Goal: Information Seeking & Learning: Learn about a topic

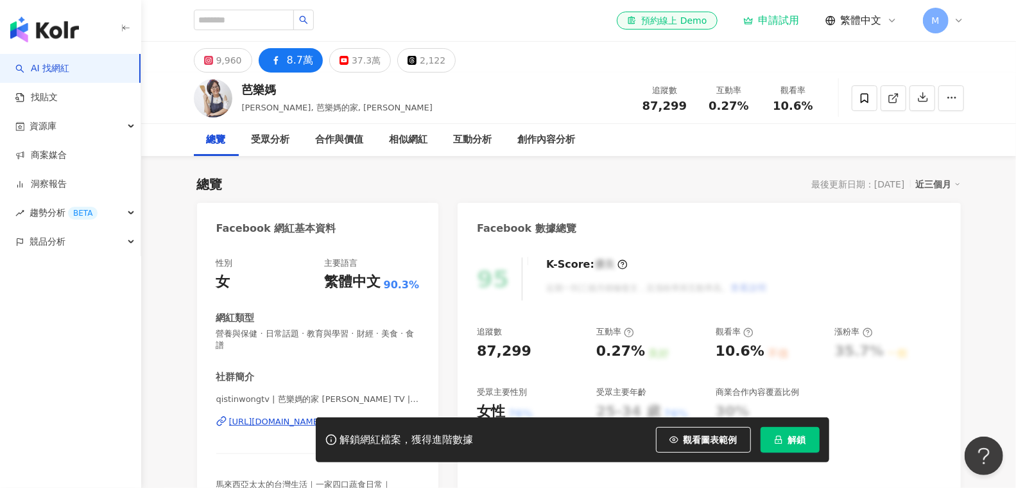
click at [24, 33] on img "button" at bounding box center [44, 30] width 69 height 26
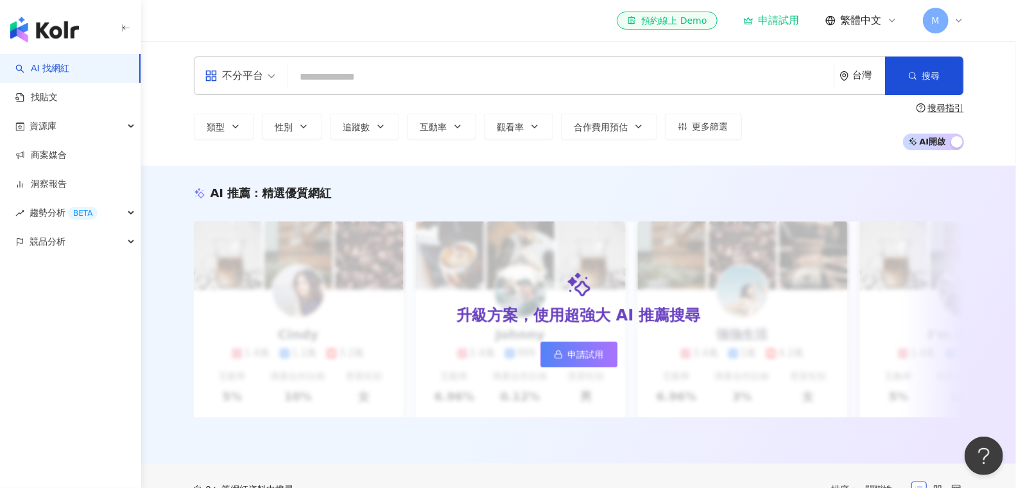
click at [228, 80] on div "不分平台" at bounding box center [234, 75] width 59 height 21
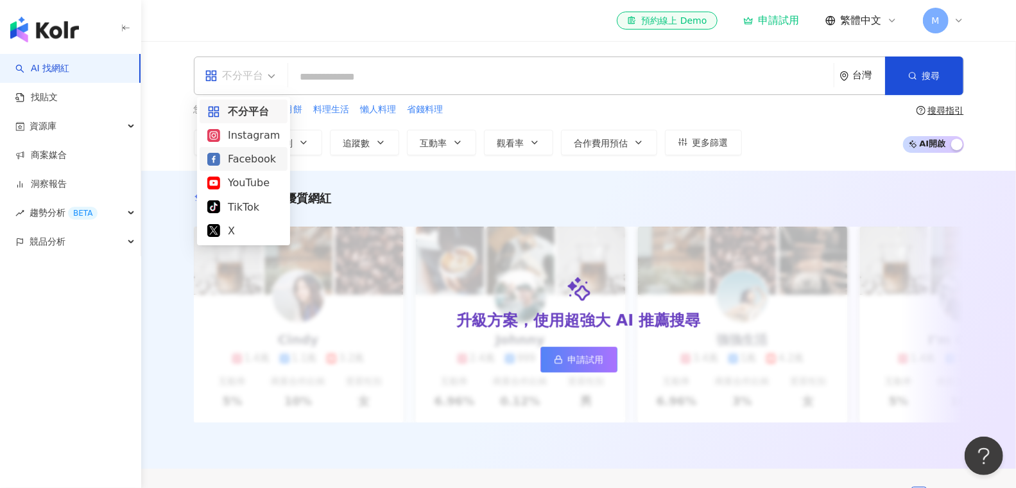
click at [253, 158] on div "Facebook" at bounding box center [243, 159] width 73 height 16
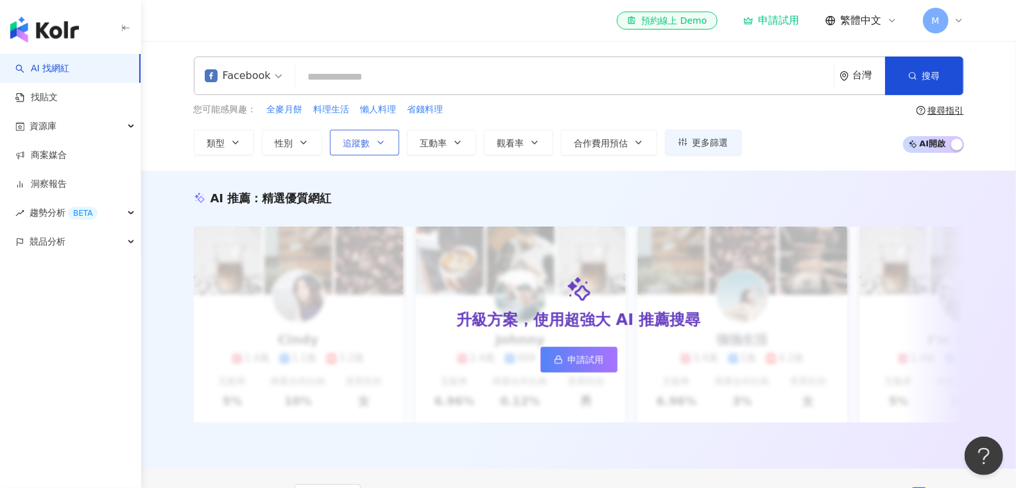
click at [375, 150] on button "追蹤數" at bounding box center [364, 143] width 69 height 26
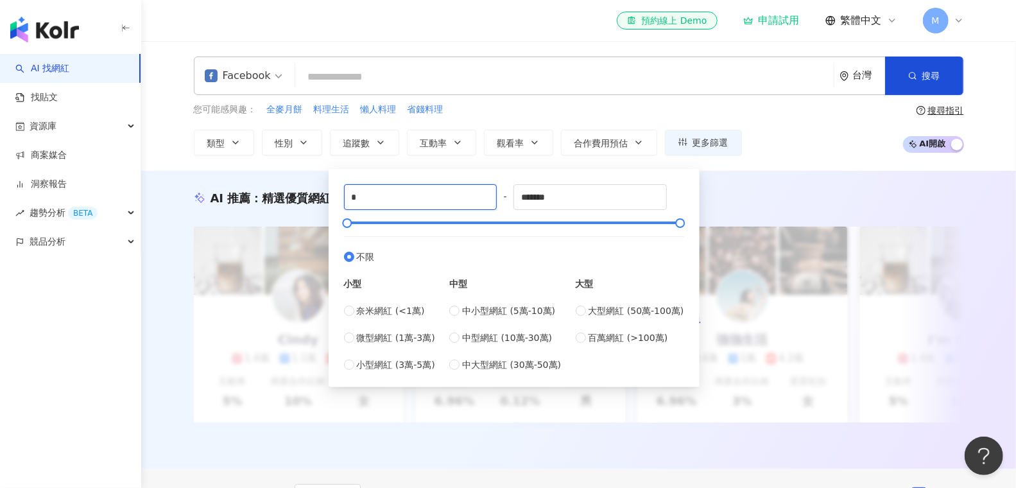
drag, startPoint x: 372, startPoint y: 188, endPoint x: 293, endPoint y: 187, distance: 78.3
type input "*****"
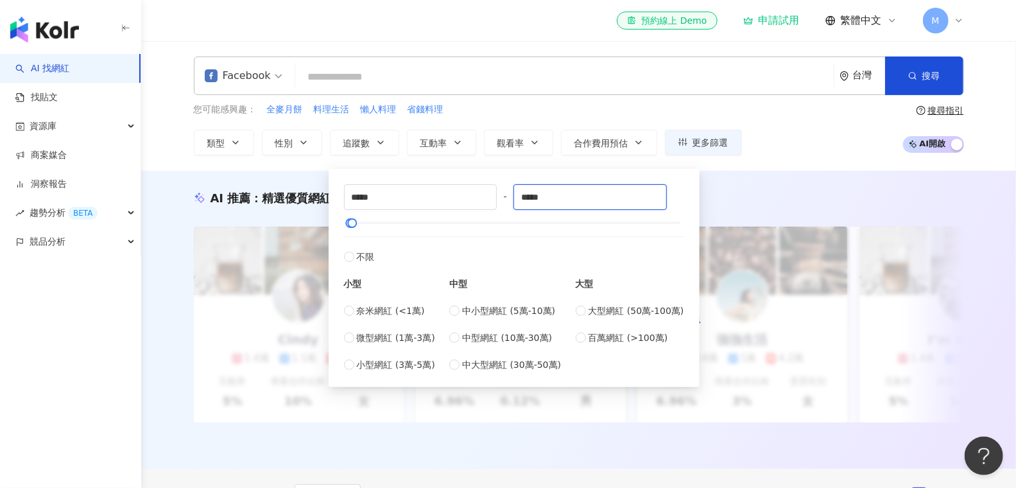
type input "*****"
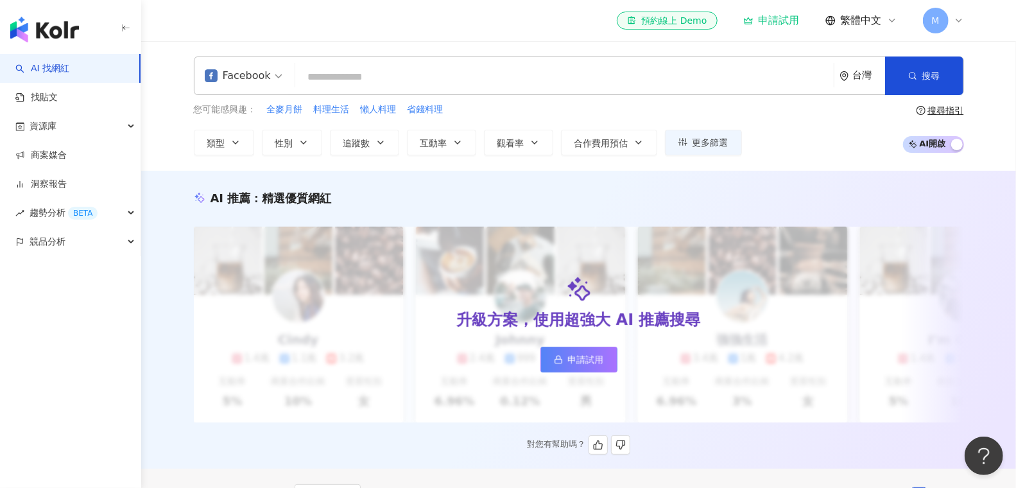
click at [805, 221] on div "AI 推薦 ： 精選優質網紅 升級方案，使用超強大 AI 推薦搜尋 申請試用 Cindy 1.4萬 1.1萬 3.2萬 互動率 5% 商業合作比例 10% 受…" at bounding box center [578, 322] width 821 height 264
click at [950, 71] on button "搜尋" at bounding box center [924, 75] width 78 height 39
click at [402, 69] on input "search" at bounding box center [564, 77] width 528 height 24
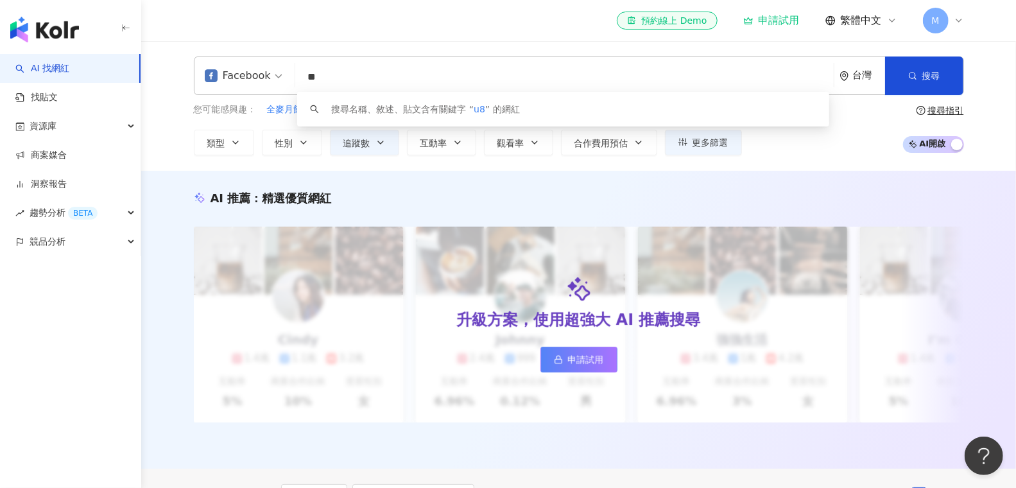
type input "*"
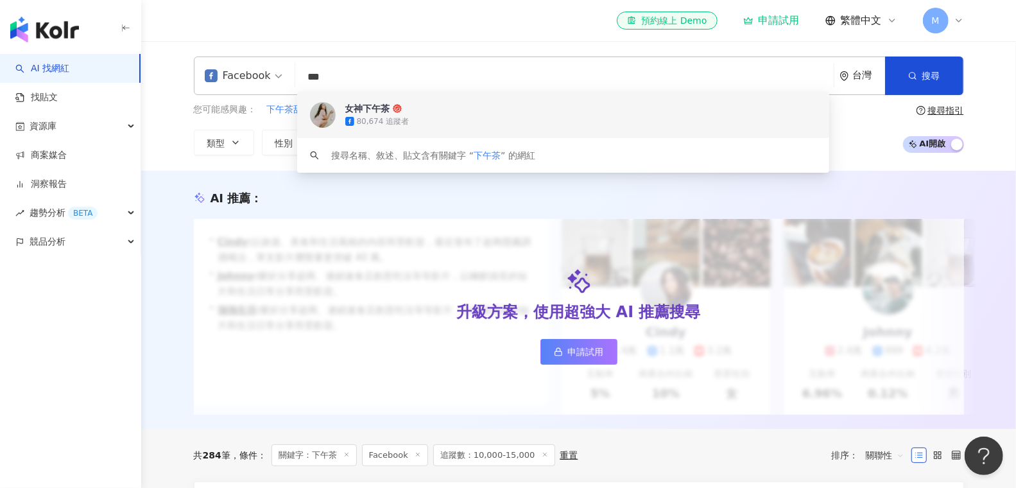
click at [415, 84] on input "***" at bounding box center [564, 77] width 528 height 24
type input "*"
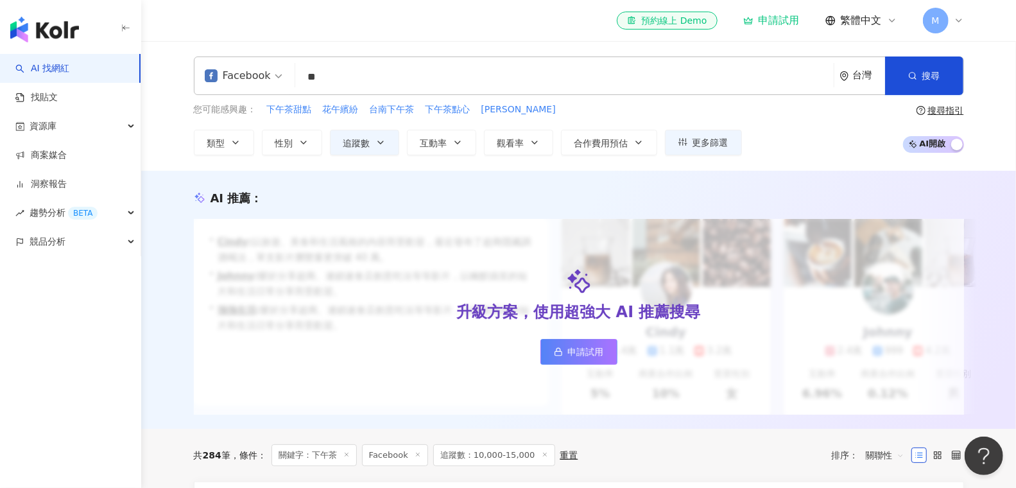
type input "*"
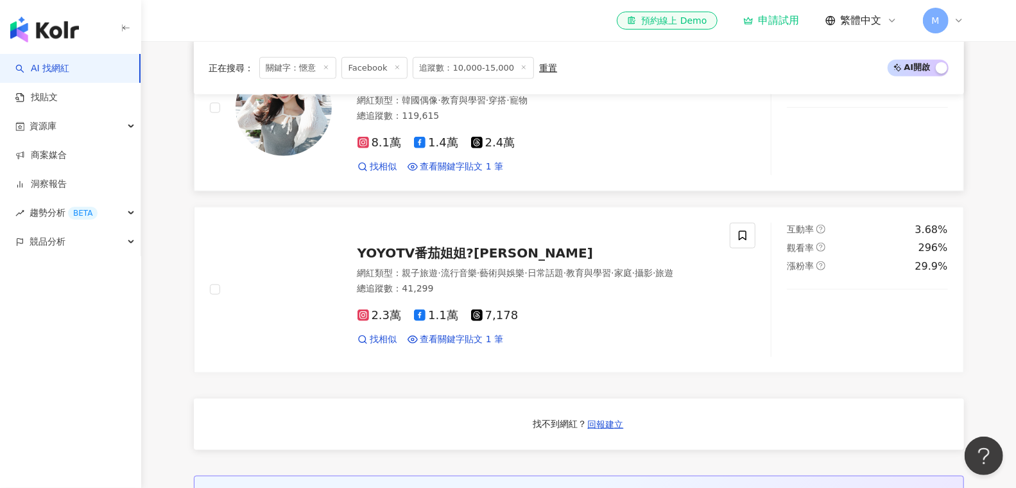
scroll to position [909, 0]
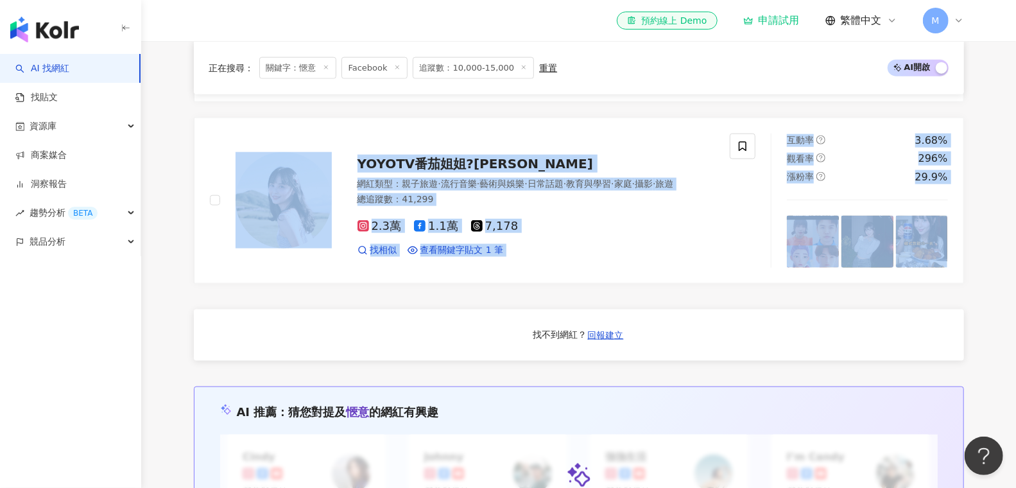
click at [459, 289] on div "My Charlie 查理 柯基犬 Corgi 網紅類型 ： 氣候和環境 · 日常話題 · 醫療與健康 總追蹤數 ： 13,237 1.3萬 找相似 查看關鍵…" at bounding box center [579, 104] width 770 height 1062
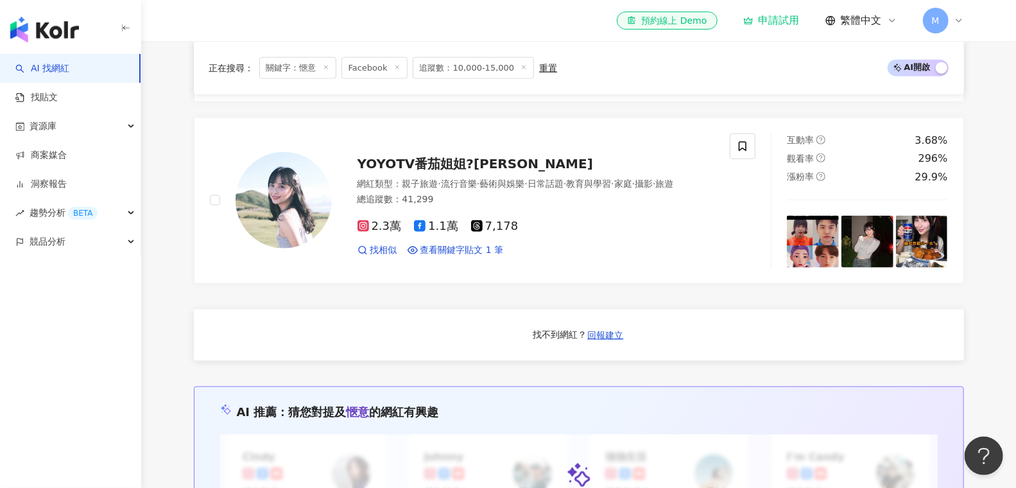
click at [460, 296] on div "My Charlie 查理 柯基犬 Corgi 網紅類型 ： 氣候和環境 · 日常話題 · 醫療與健康 總追蹤數 ： 13,237 1.3萬 找相似 查看關鍵…" at bounding box center [579, 104] width 770 height 1062
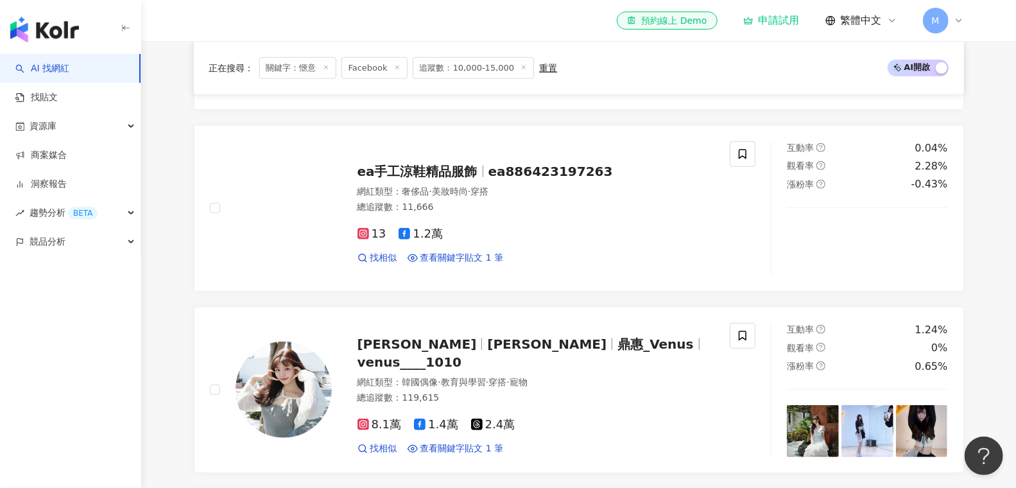
scroll to position [579, 0]
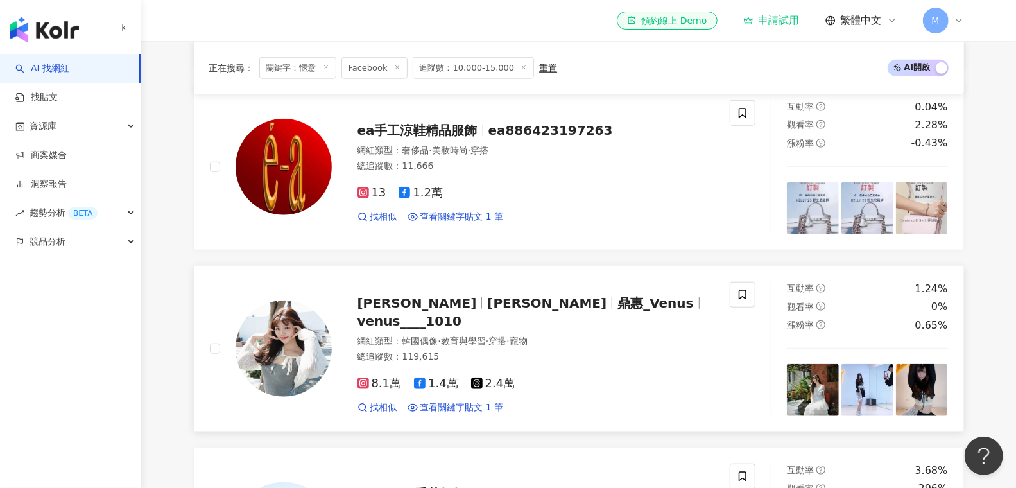
click at [462, 318] on span "venus____1010" at bounding box center [409, 320] width 105 height 15
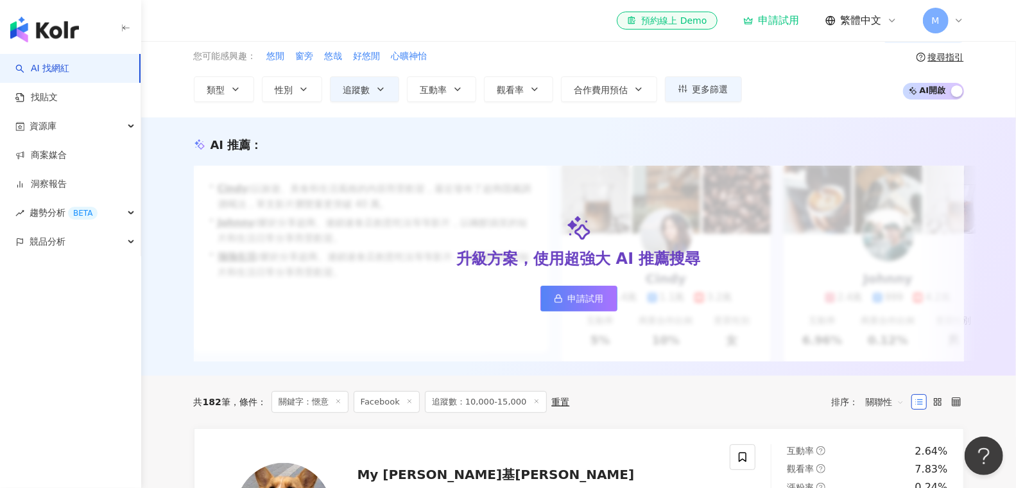
scroll to position [0, 0]
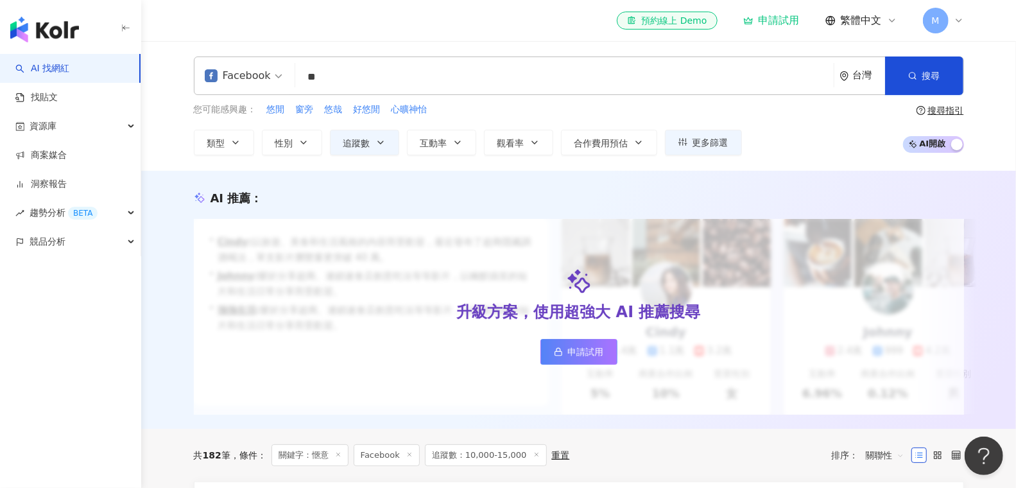
click at [477, 94] on div "Facebook ** 台灣 搜尋 5504b55a-1e03-464f-9669-6abc0e41ce59 Sunny‘s 愜意時光 & 食光 18,012…" at bounding box center [579, 75] width 770 height 39
click at [499, 78] on input "**" at bounding box center [564, 77] width 528 height 24
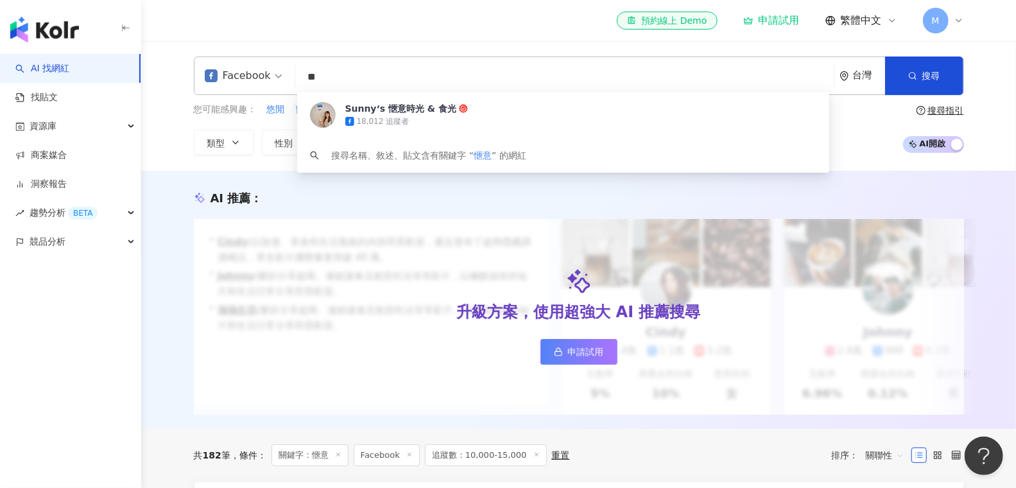
type input "*"
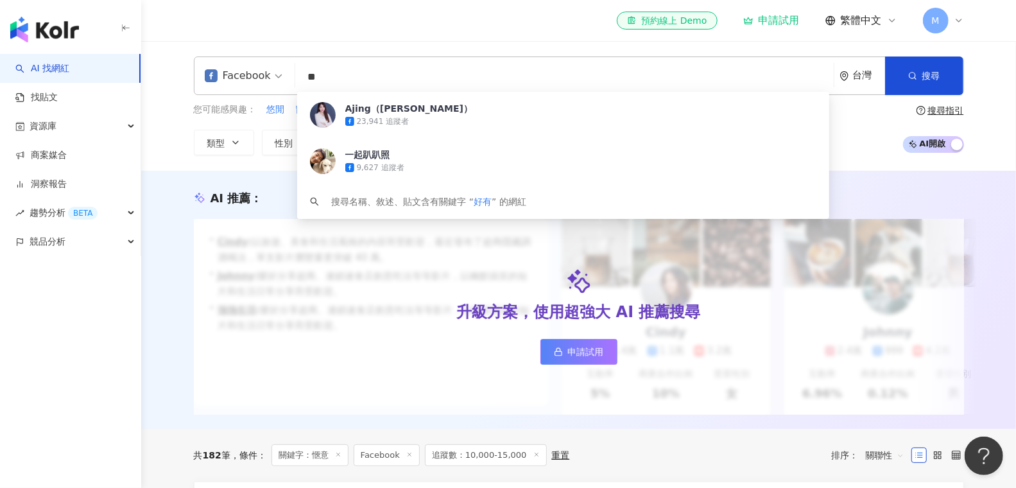
type input "*"
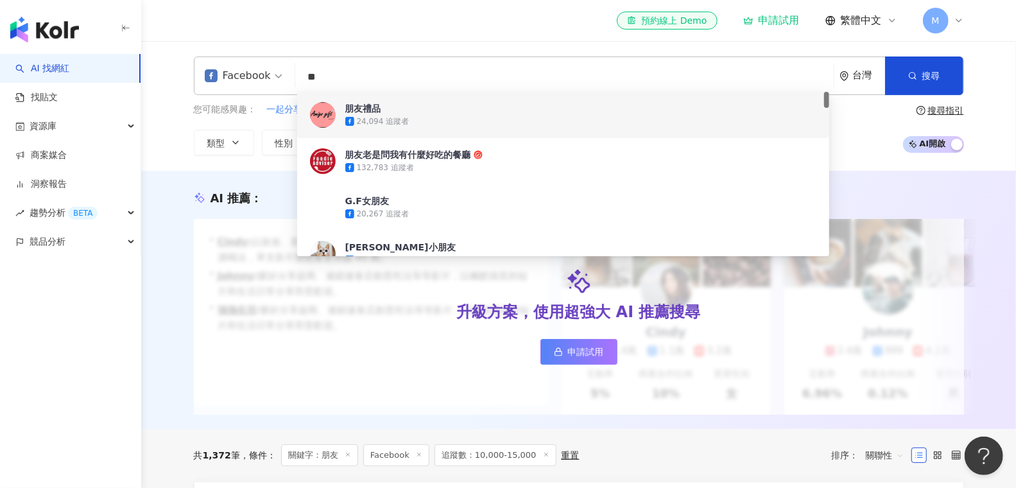
type input "*"
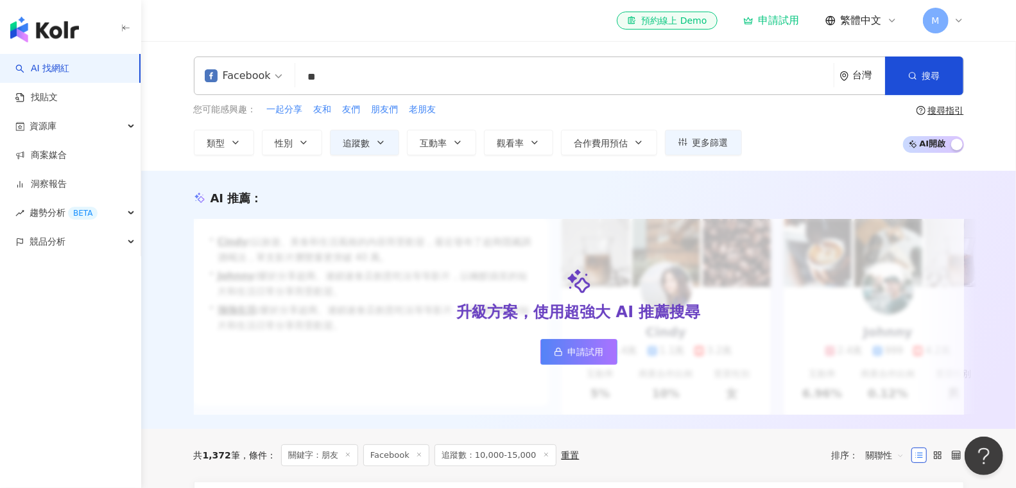
type input "*"
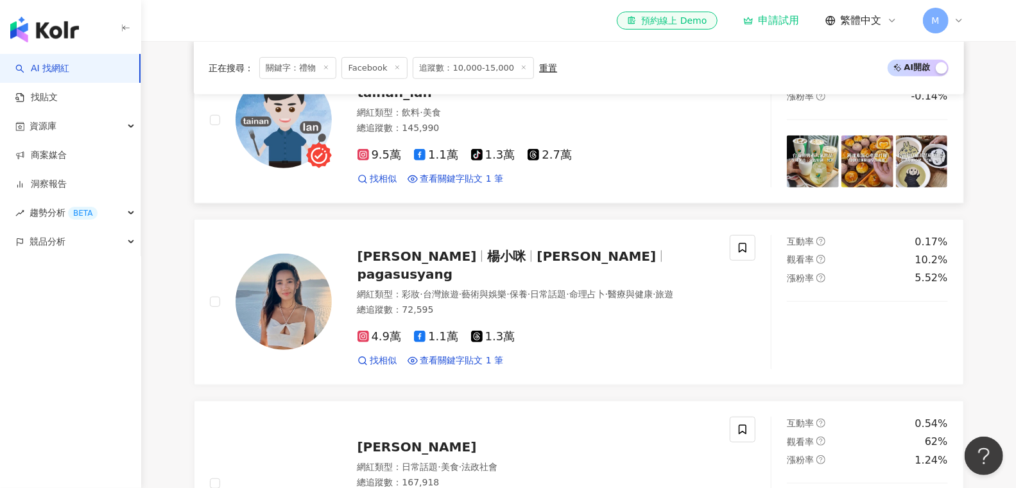
scroll to position [454, 0]
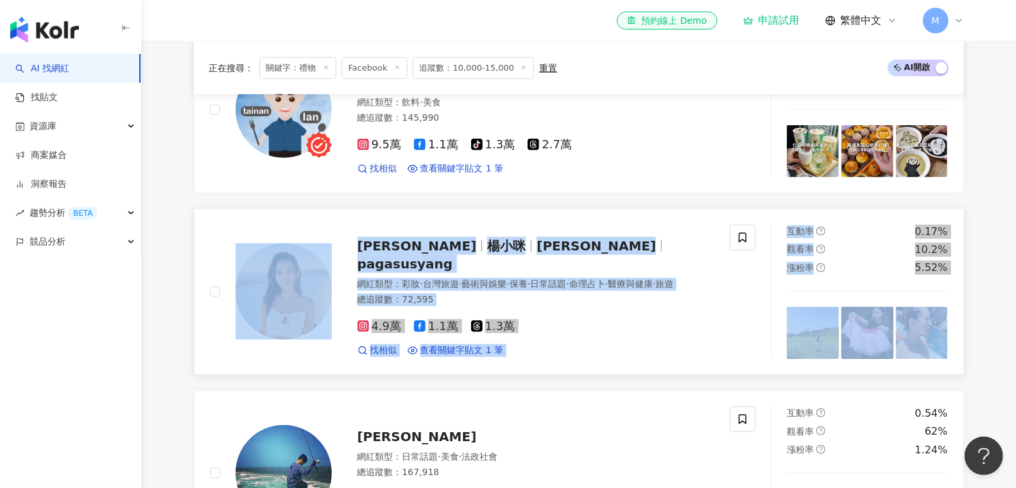
click at [430, 253] on span "楊小咪 Pag Yang" at bounding box center [416, 245] width 119 height 15
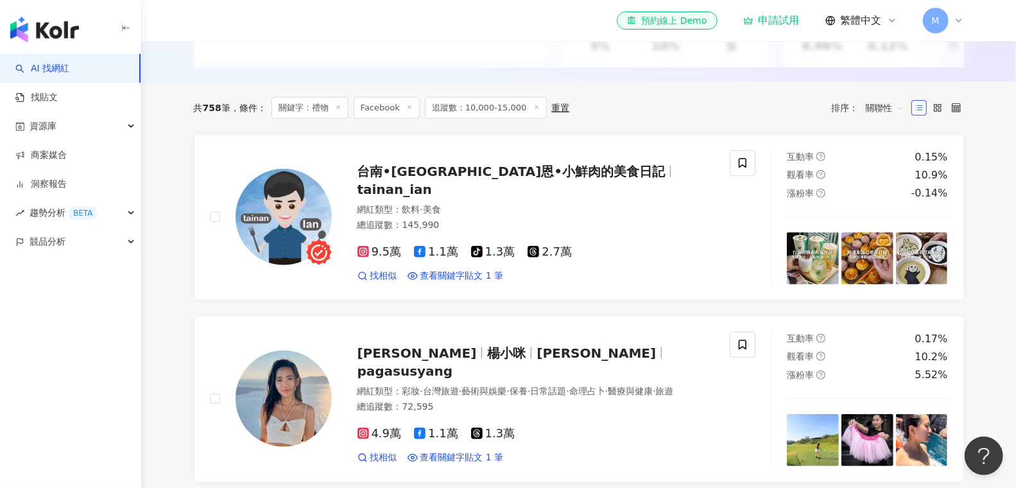
scroll to position [0, 0]
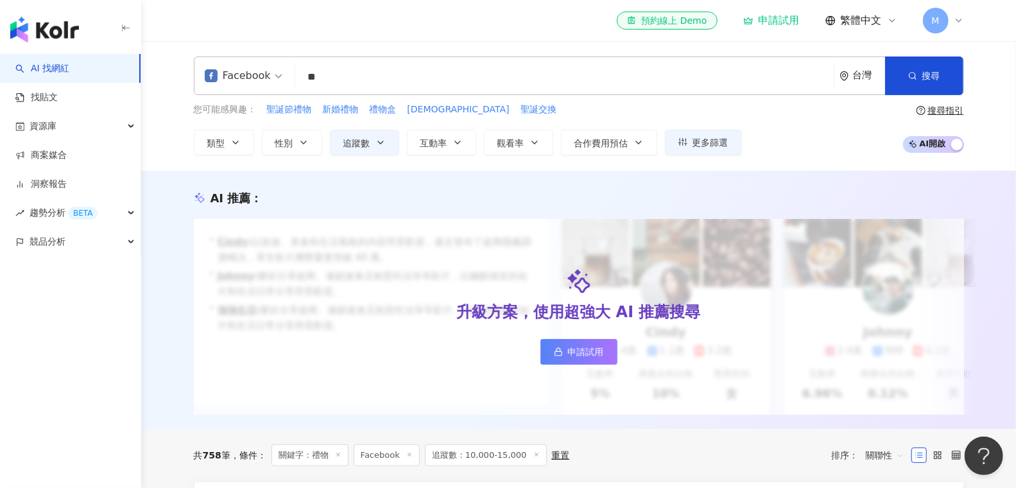
click at [393, 78] on input "**" at bounding box center [564, 77] width 528 height 24
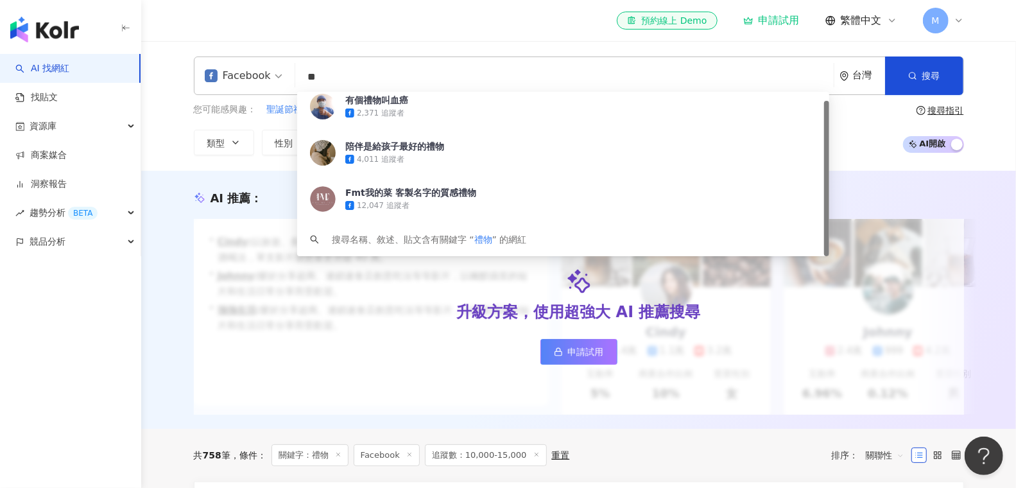
type input "*"
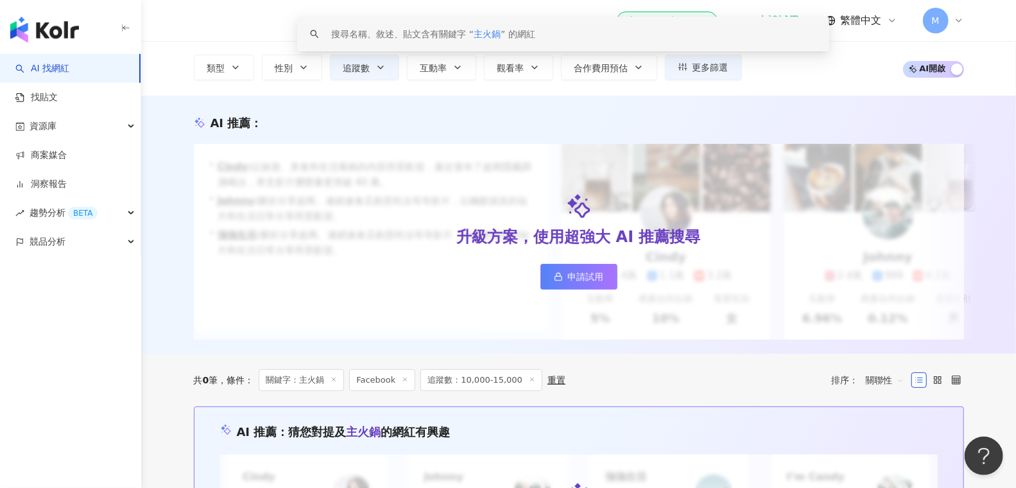
scroll to position [31, 0]
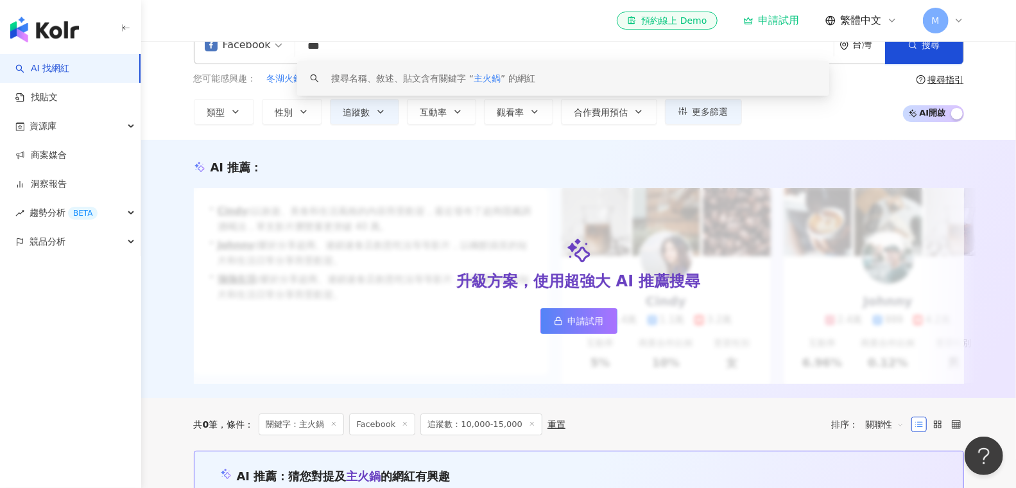
click at [314, 46] on input "***" at bounding box center [564, 46] width 528 height 24
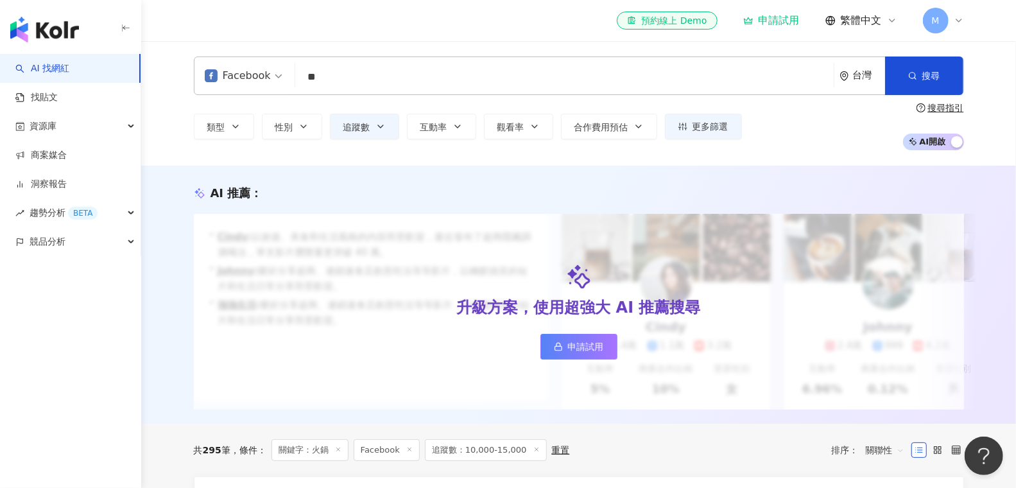
click at [339, 88] on input "**" at bounding box center [564, 77] width 528 height 24
type input "***"
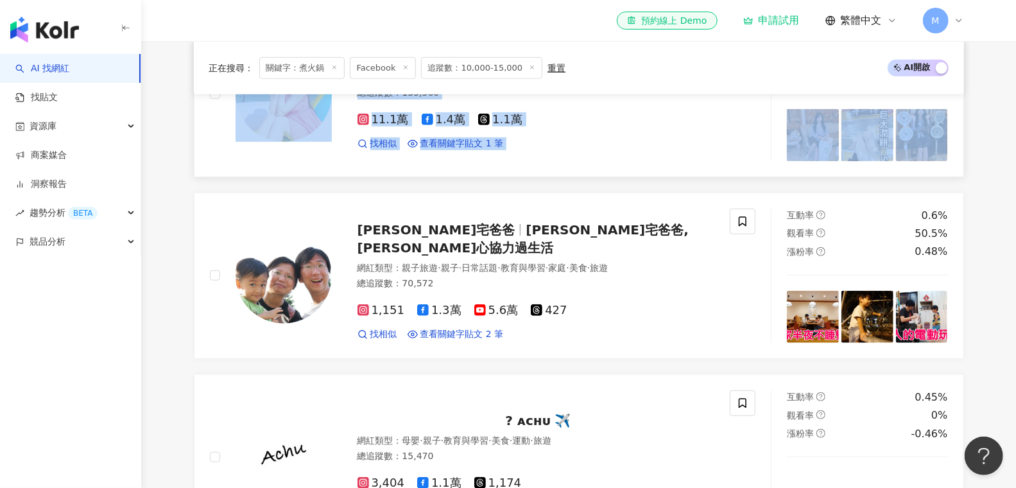
scroll to position [472, 0]
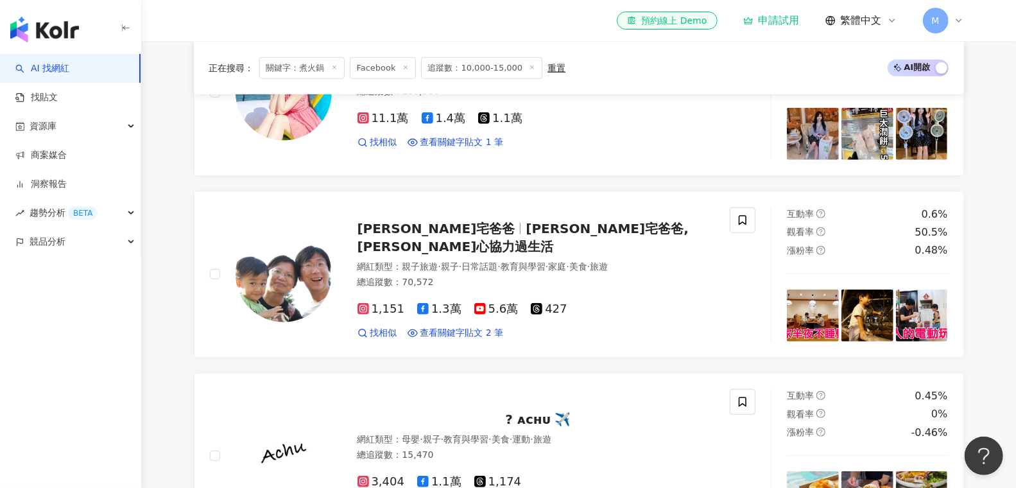
click at [998, 338] on main "Facebook *** 台灣 搜尋 keyword 搜尋名稱、敘述、貼文含有關鍵字 “ 煮火鍋 ” 的網紅 您可能感興趣： 照料理 下煮 烤蝦 上桌 煮海鮮…" at bounding box center [578, 479] width 875 height 1820
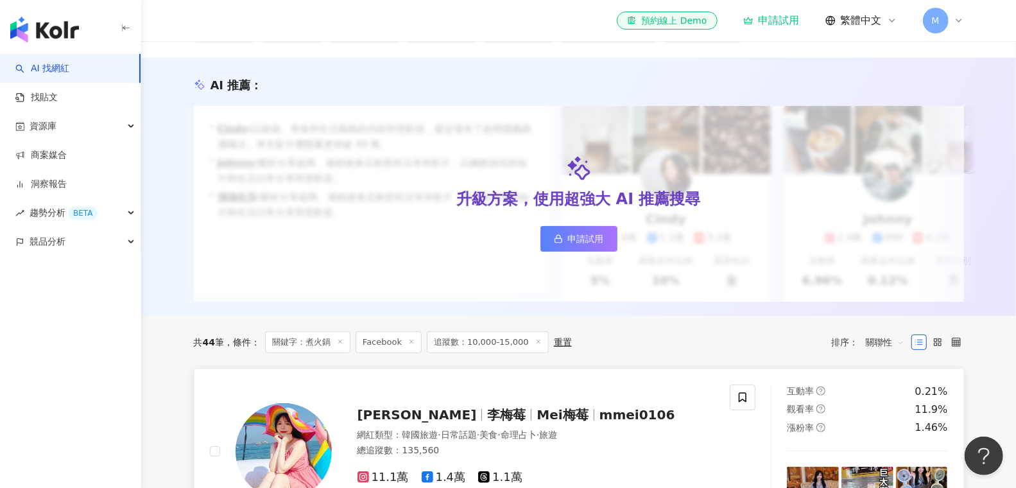
scroll to position [0, 0]
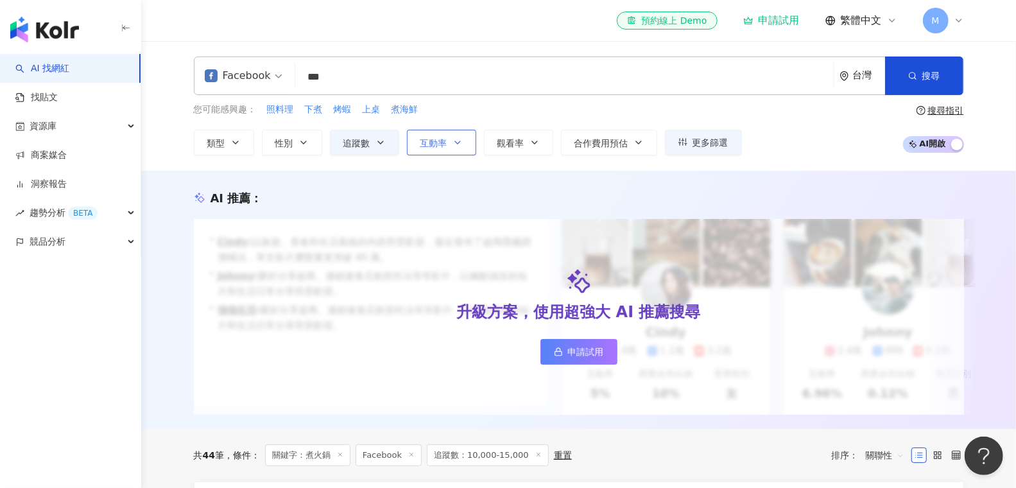
click at [440, 141] on span "互動率" at bounding box center [433, 143] width 27 height 10
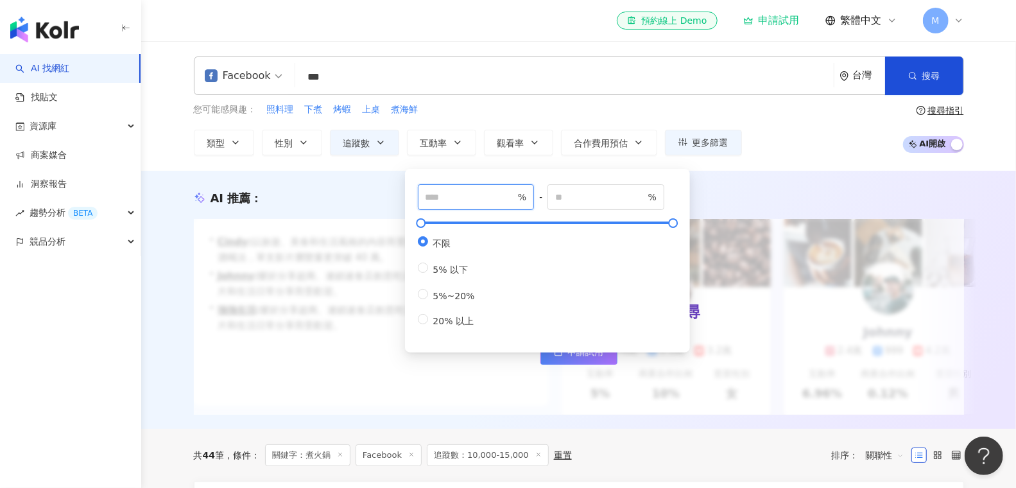
click at [444, 197] on input "number" at bounding box center [470, 197] width 90 height 14
type input "*"
click at [761, 171] on div "AI 推薦 ： 升級方案，使用超強大 AI 推薦搜尋 申請試用 • Cindy : 以旅遊、美食和生活風格的內容而受歡迎，最近發布了超商隱藏調酒喝法，單支影片…" at bounding box center [578, 300] width 875 height 258
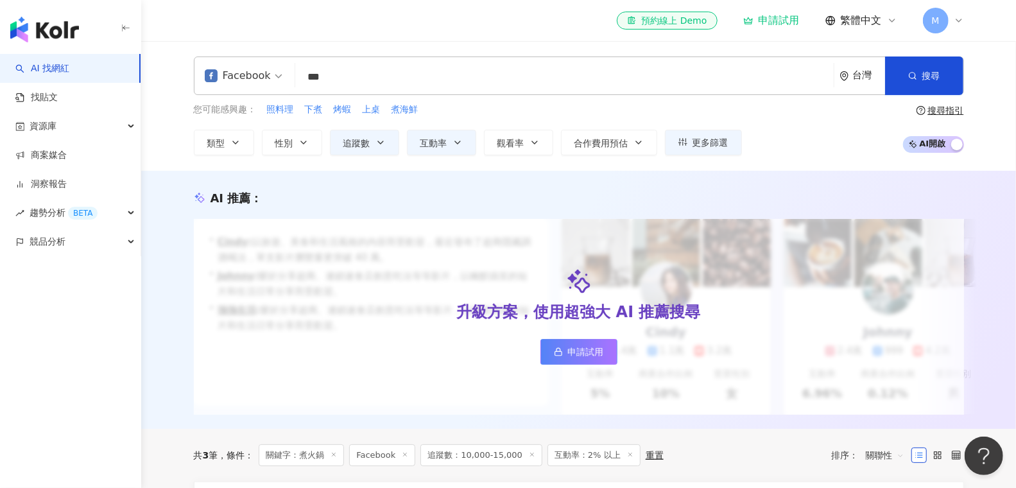
click at [347, 69] on input "***" at bounding box center [564, 77] width 528 height 24
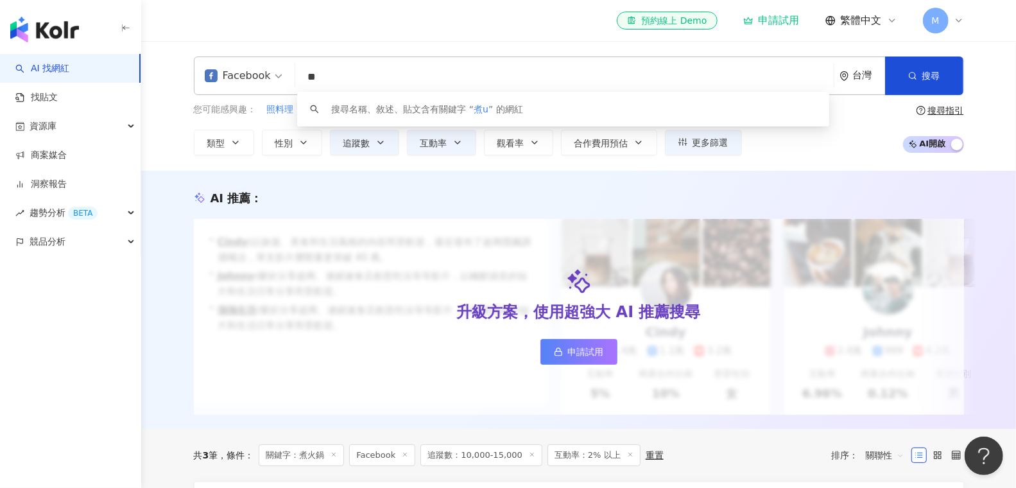
type input "*"
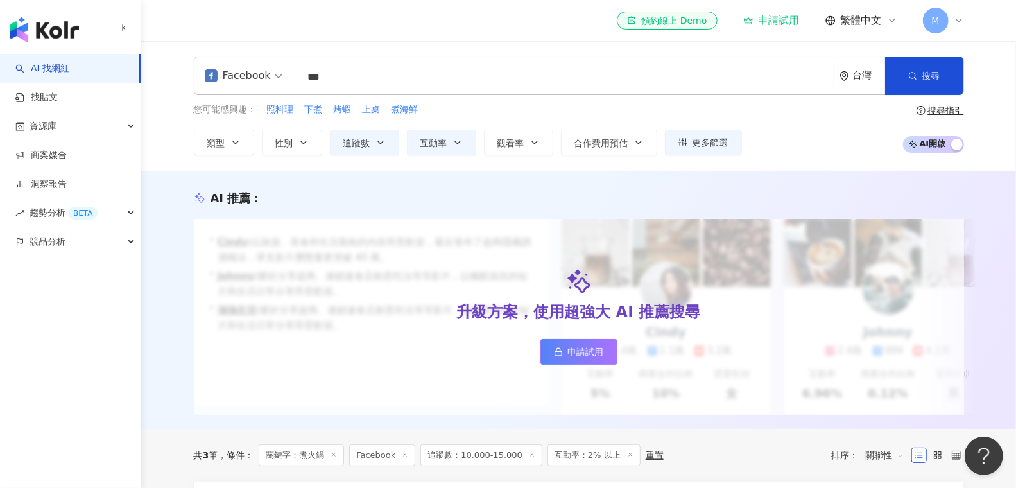
type input "***"
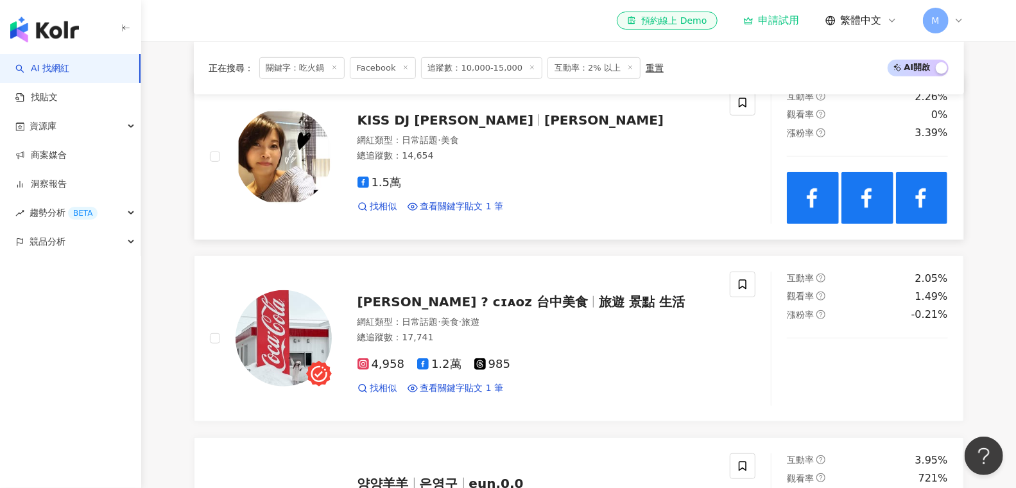
scroll to position [458, 0]
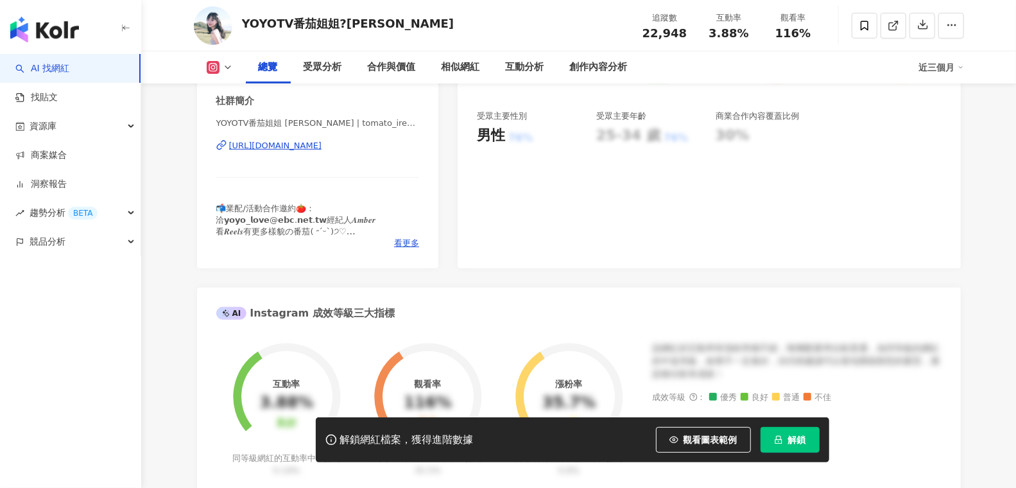
scroll to position [205, 0]
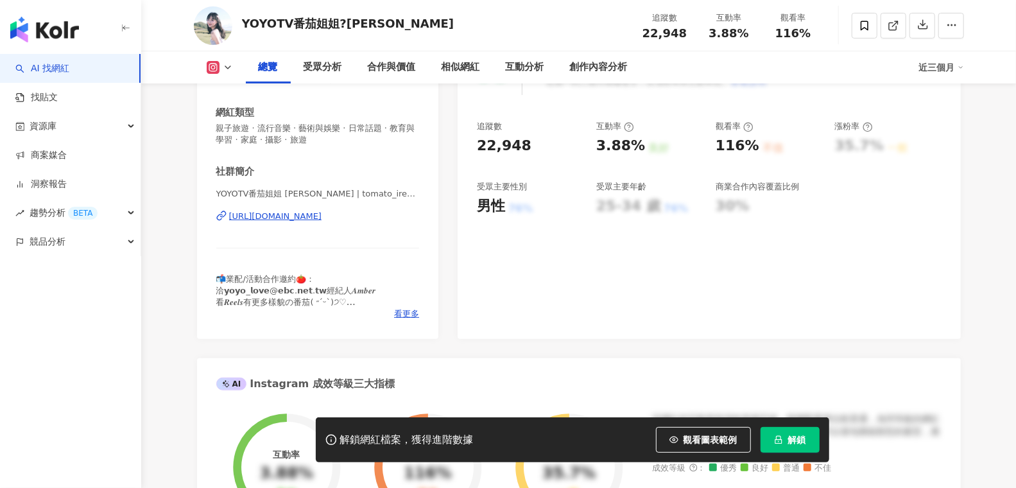
click at [322, 212] on div "https://www.instagram.com/tomato_irene_/" at bounding box center [275, 216] width 93 height 12
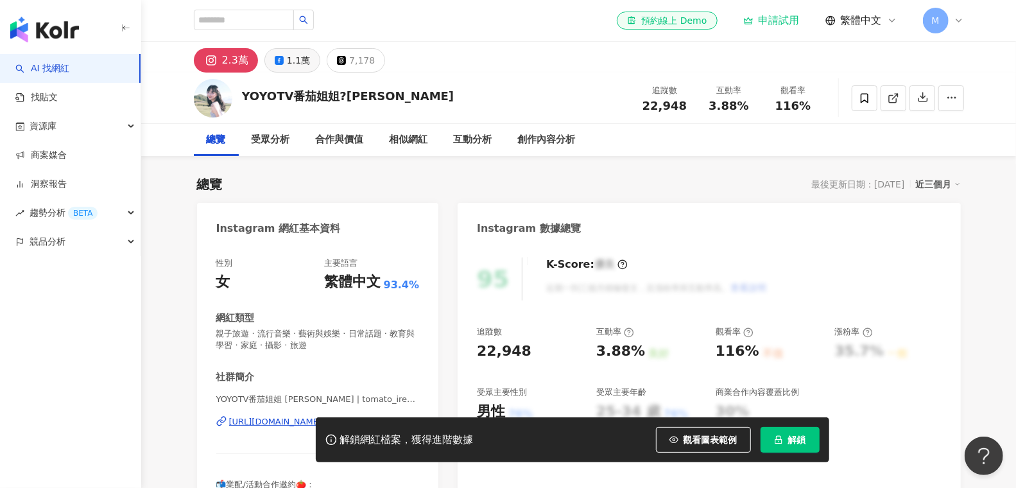
click at [299, 53] on div "1.1萬" at bounding box center [298, 60] width 23 height 18
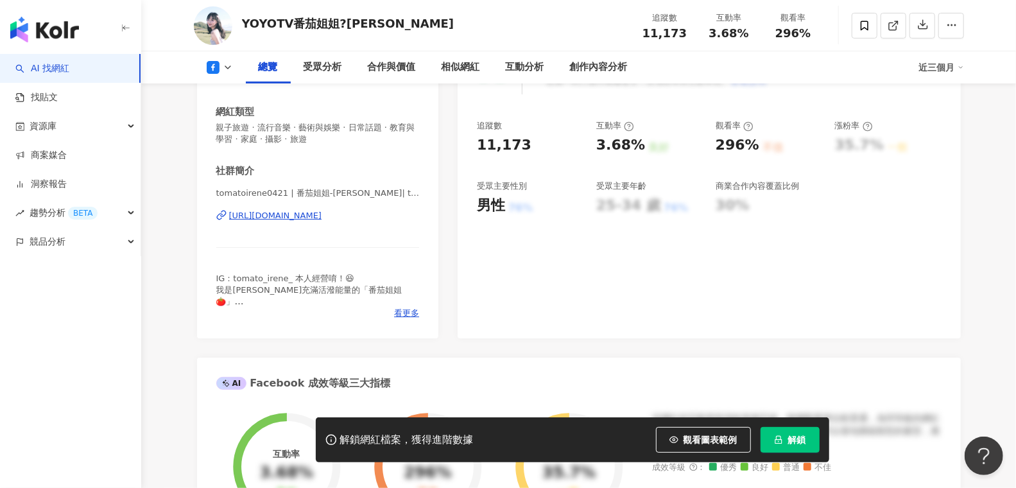
scroll to position [240, 0]
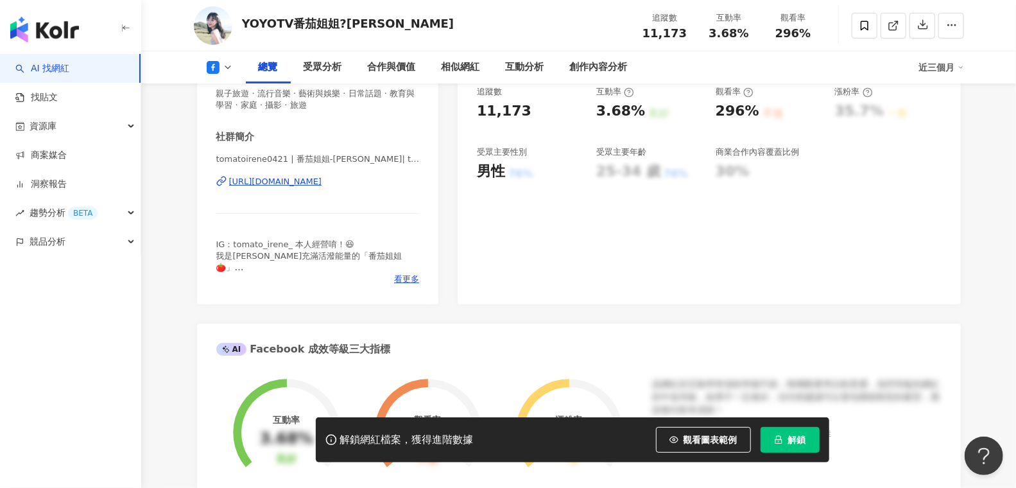
click at [322, 176] on div "https://www.facebook.com/106076338746098" at bounding box center [275, 182] width 93 height 12
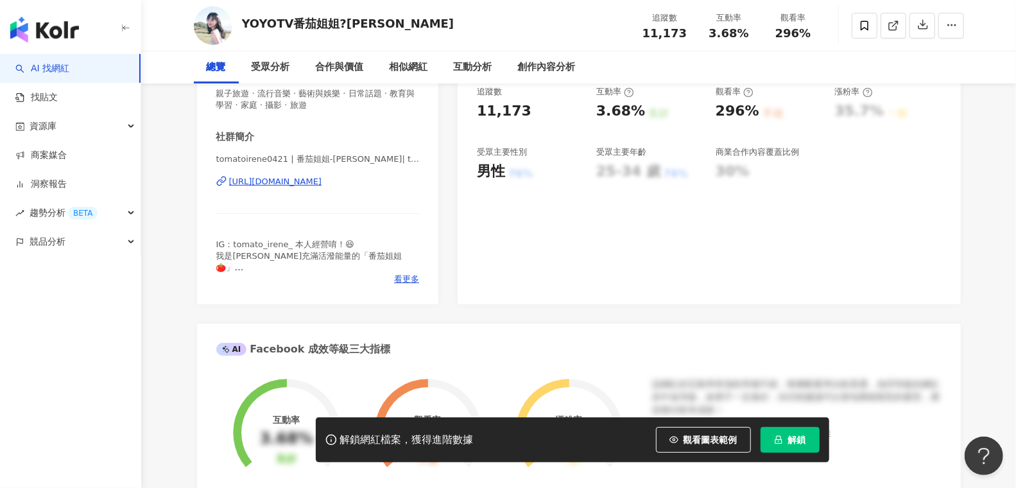
scroll to position [0, 0]
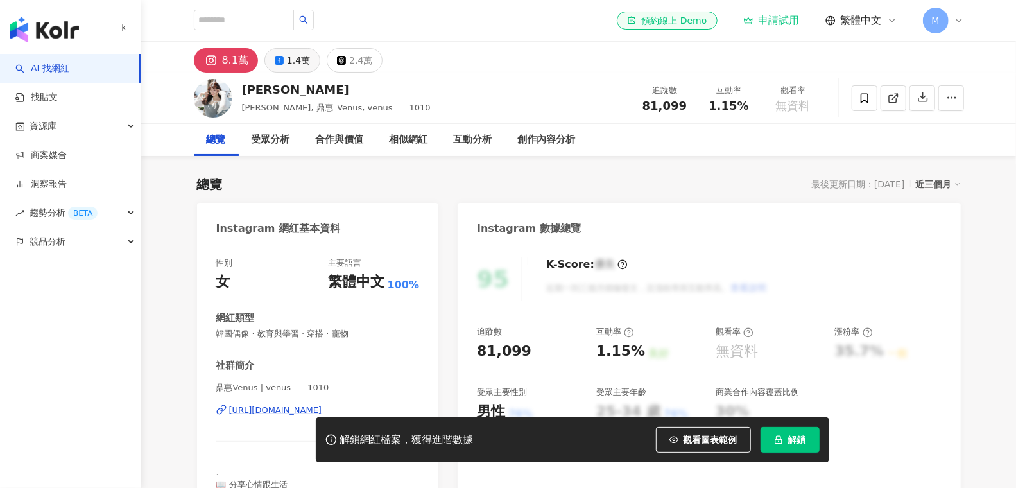
click at [293, 65] on div "1.4萬" at bounding box center [298, 60] width 23 height 18
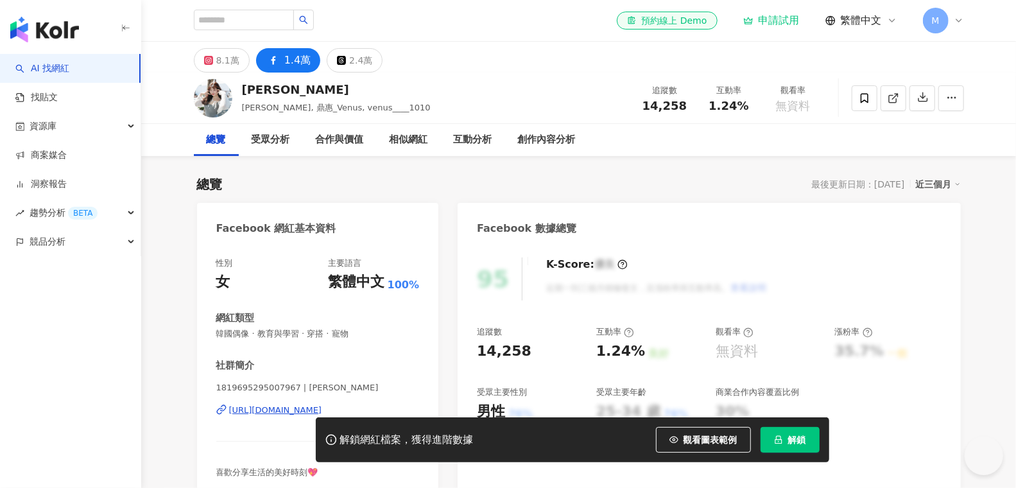
scroll to position [62, 0]
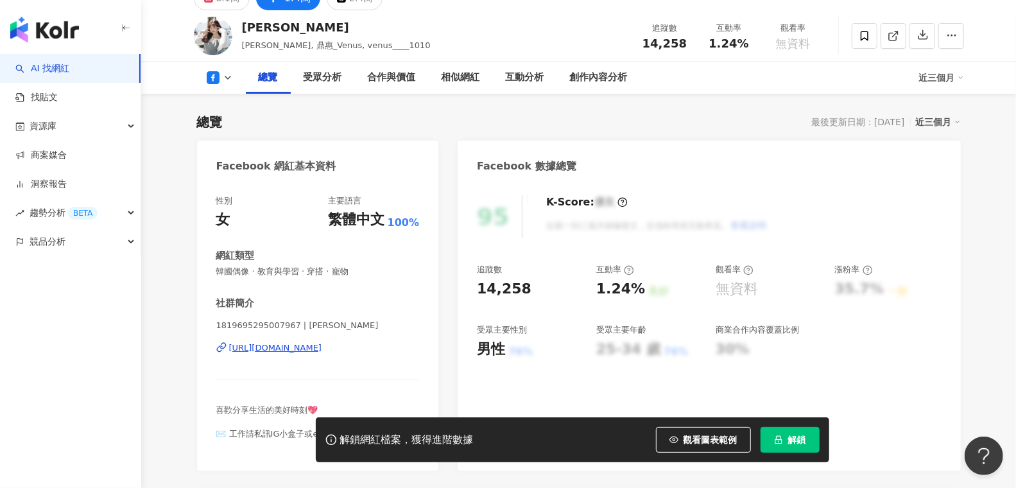
click at [282, 345] on div "https://www.facebook.com/1819695295007967" at bounding box center [275, 348] width 93 height 12
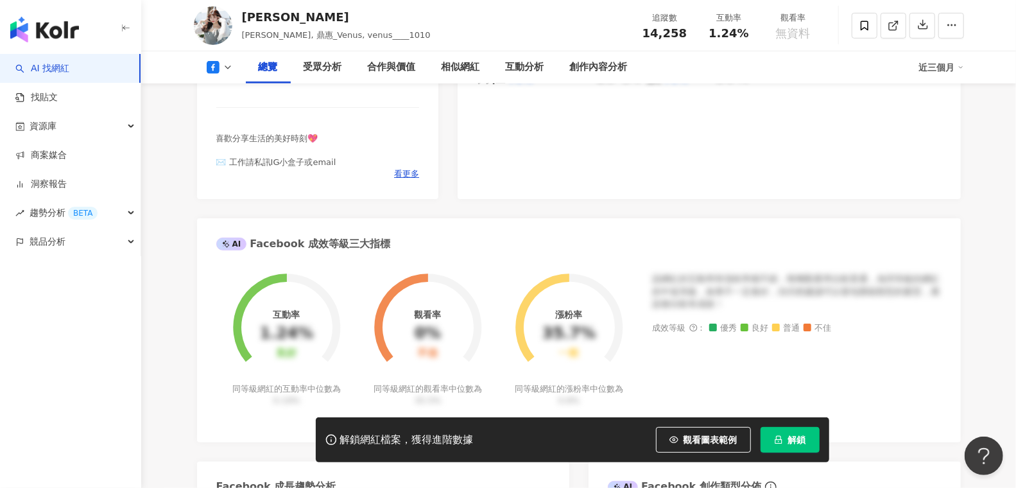
scroll to position [0, 0]
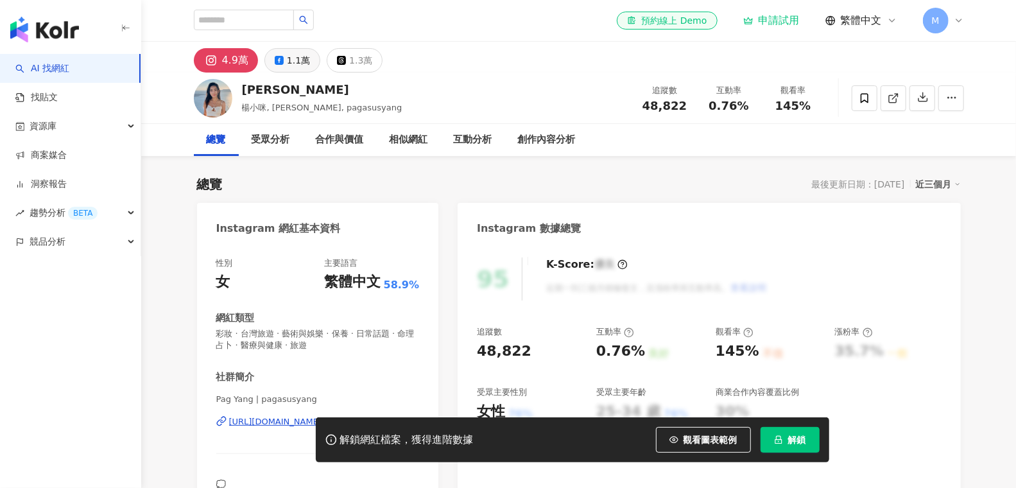
click at [301, 63] on div "1.1萬" at bounding box center [298, 60] width 23 height 18
click at [322, 416] on div "https://www.instagram.com/pagasusyang/" at bounding box center [275, 422] width 93 height 12
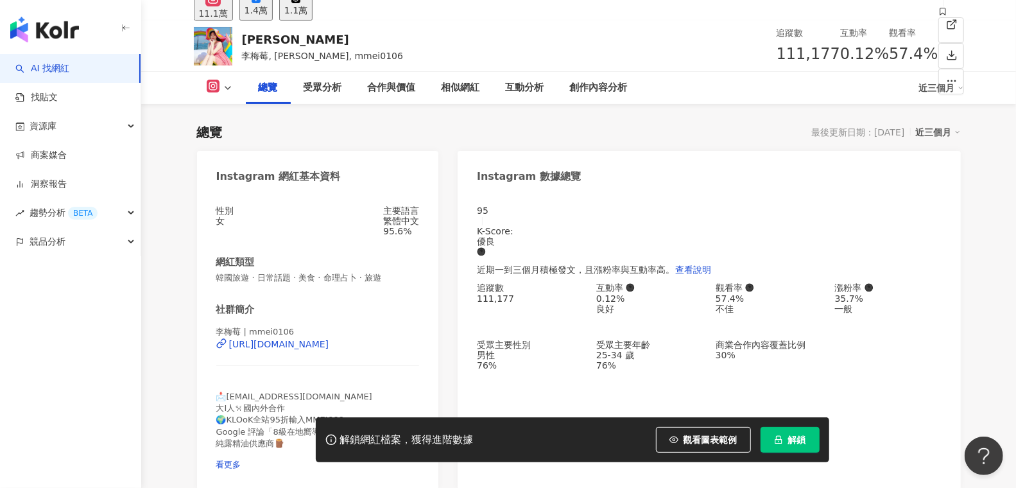
scroll to position [51, 0]
click at [268, 13] on div "1.4萬" at bounding box center [255, 11] width 23 height 10
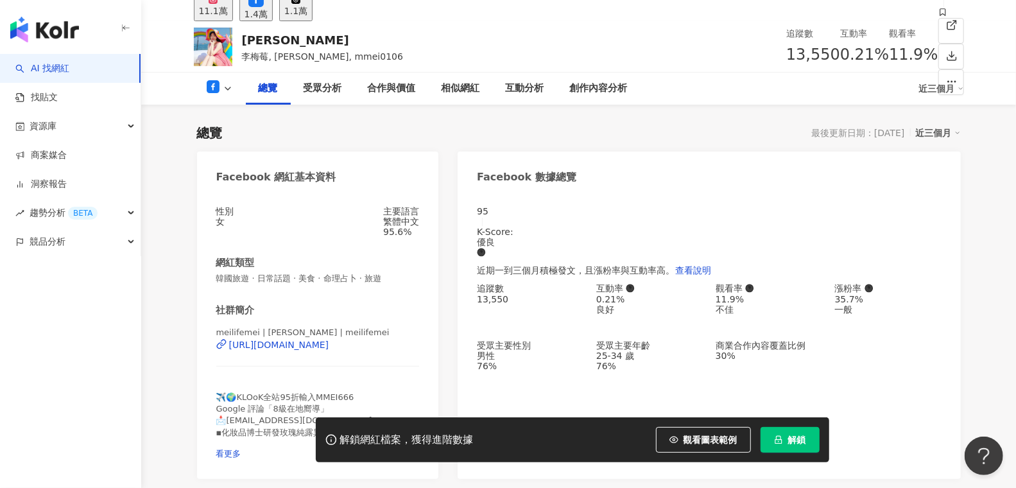
scroll to position [55, 0]
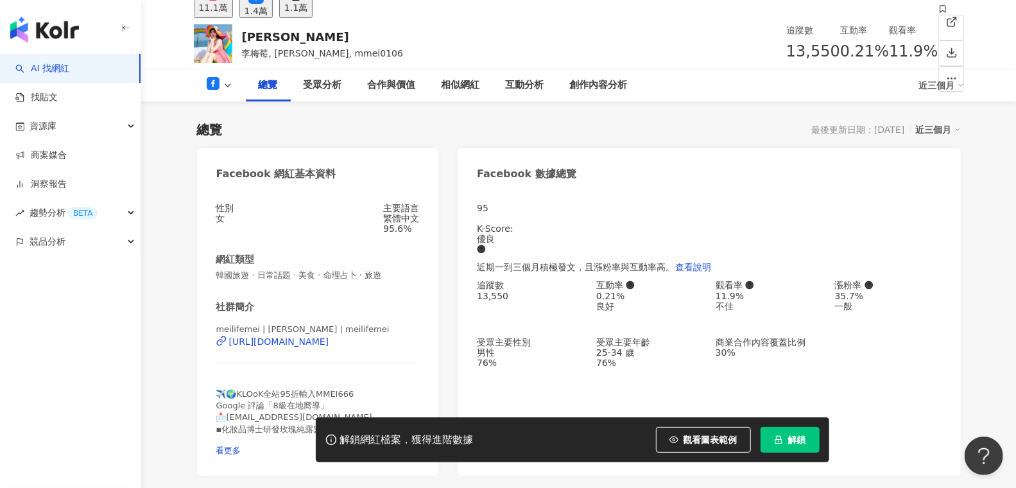
click at [326, 347] on div "https://www.facebook.com/1456827111252692" at bounding box center [279, 341] width 100 height 10
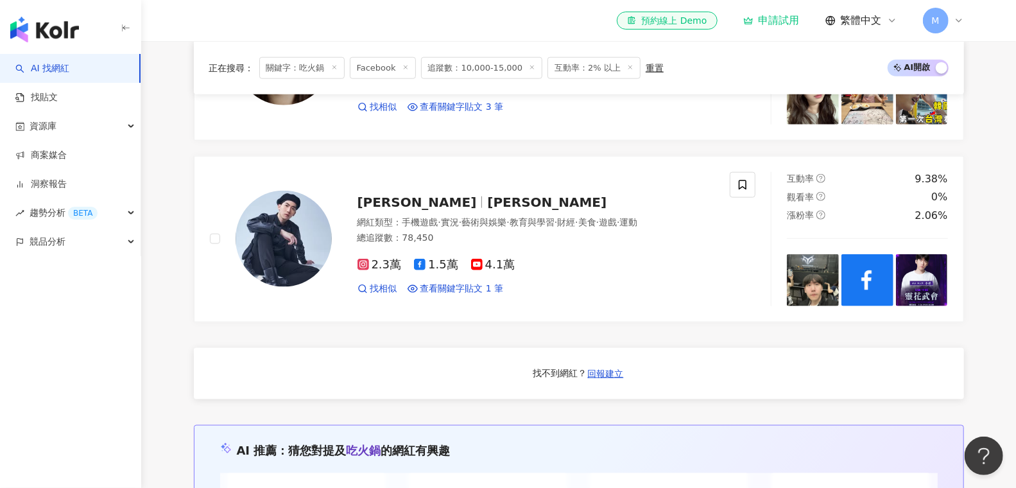
scroll to position [871, 0]
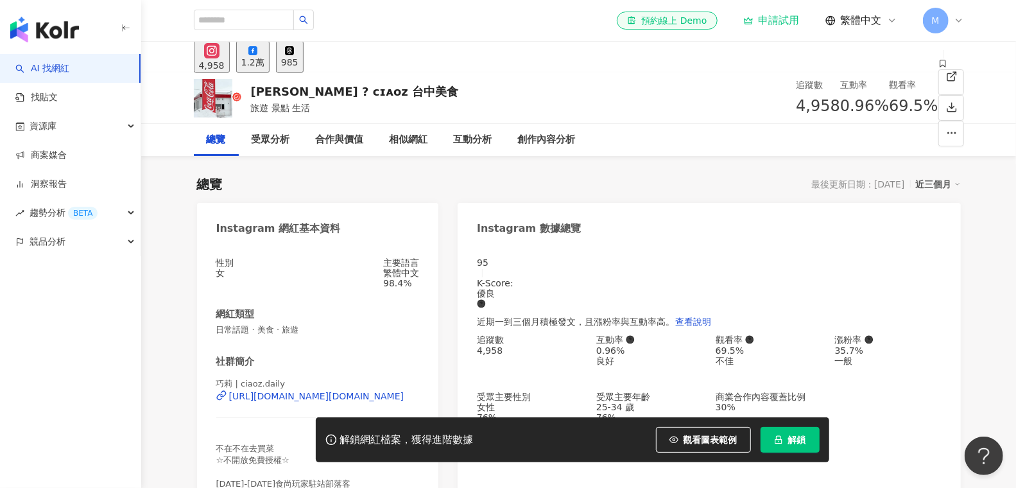
click at [270, 60] on button "1.2萬" at bounding box center [252, 56] width 33 height 31
click at [257, 55] on icon at bounding box center [252, 50] width 9 height 9
click at [270, 63] on button "1.2萬" at bounding box center [252, 56] width 33 height 31
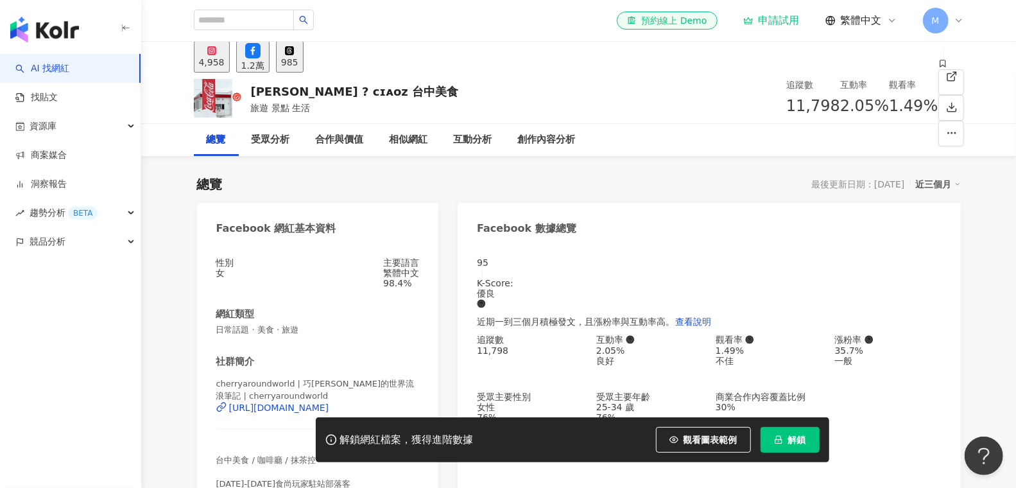
click at [280, 410] on div "https://www.facebook.com/317136178378046" at bounding box center [279, 407] width 100 height 10
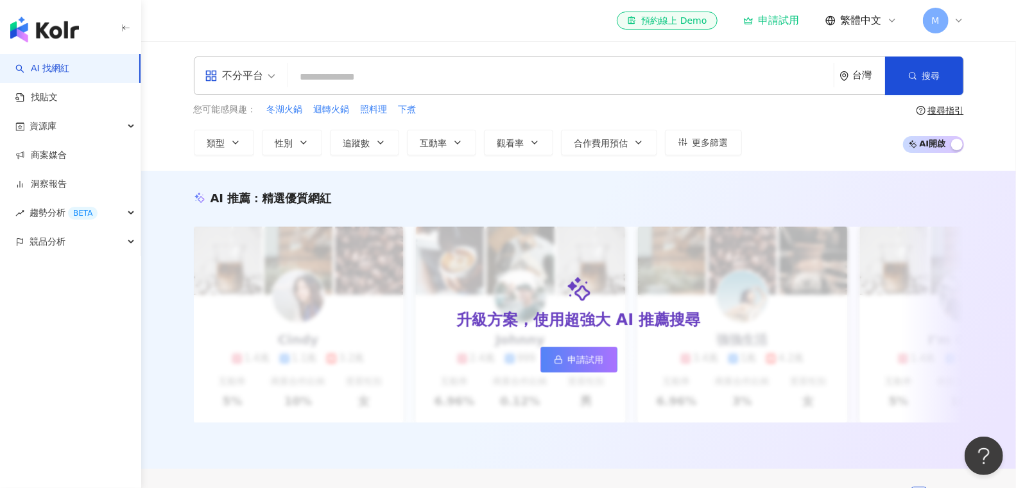
click at [221, 83] on div "不分平台" at bounding box center [234, 75] width 59 height 21
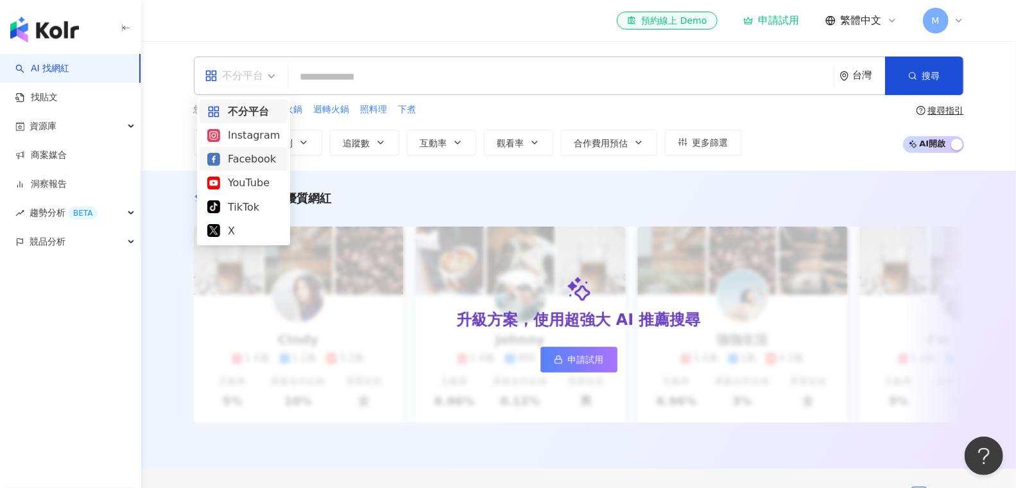
click at [241, 155] on div "Facebook" at bounding box center [243, 159] width 73 height 16
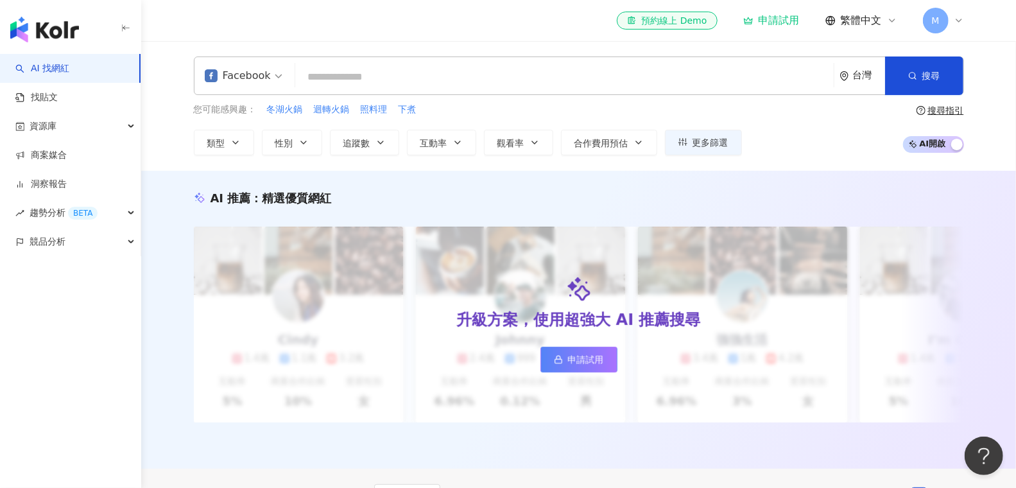
click at [425, 71] on input "search" at bounding box center [564, 77] width 528 height 24
click at [364, 135] on button "追蹤數" at bounding box center [364, 143] width 69 height 26
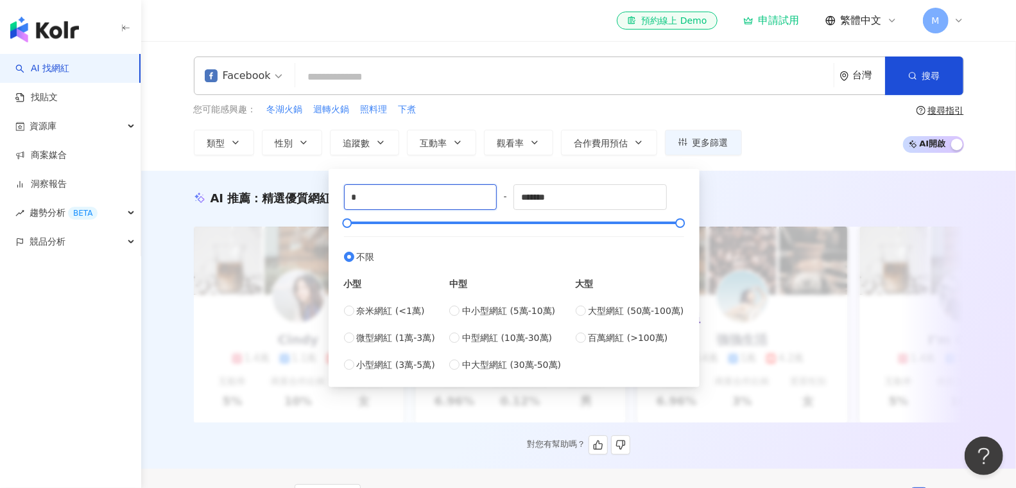
drag, startPoint x: 383, startPoint y: 202, endPoint x: 198, endPoint y: 191, distance: 185.8
type input "*"
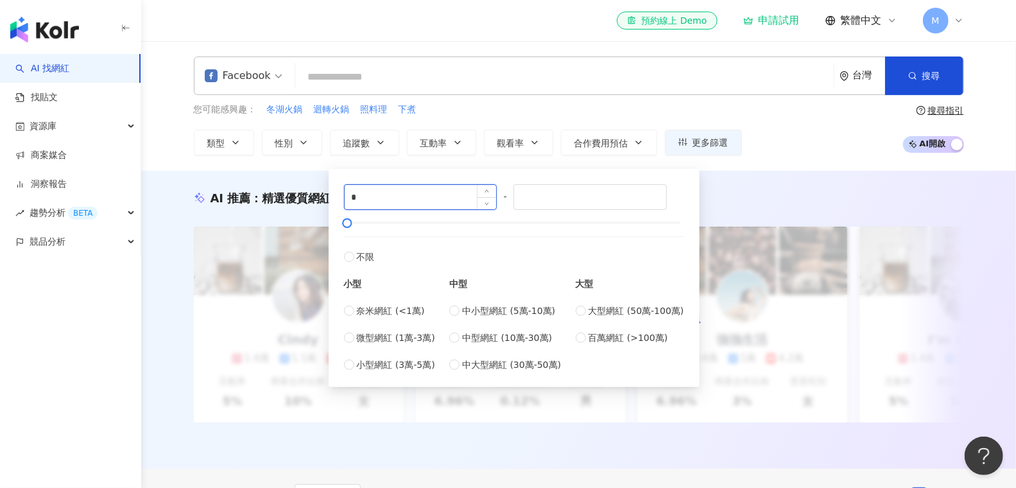
type input "*"
drag, startPoint x: 379, startPoint y: 201, endPoint x: 216, endPoint y: 196, distance: 163.1
type input "*****"
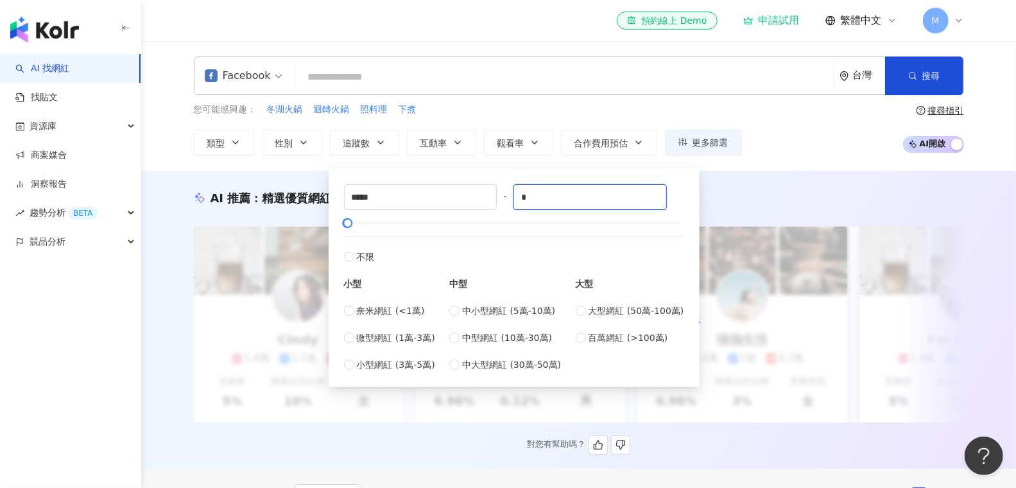
type input "*****"
type input "*"
type input "*****"
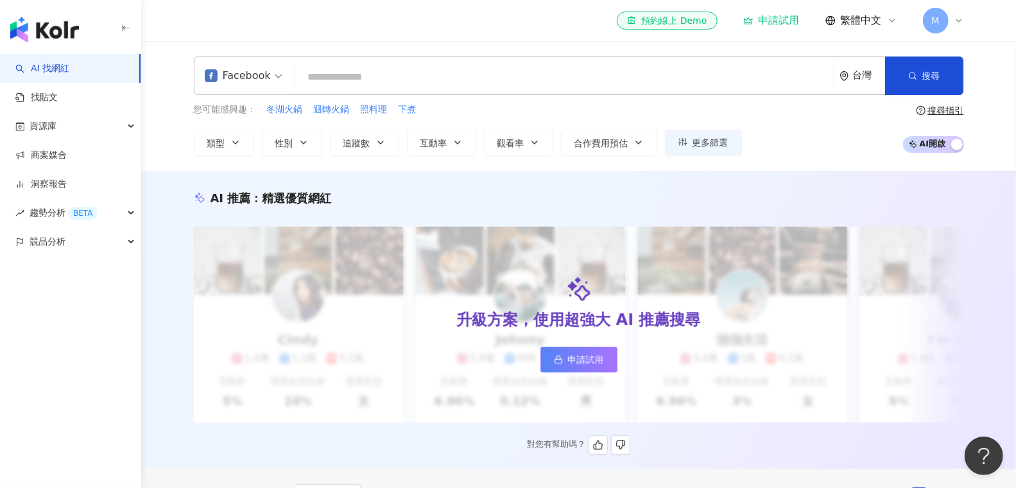
click at [216, 196] on div "AI 推薦 ： 精選優質網紅" at bounding box center [270, 198] width 121 height 16
click at [378, 141] on icon "button" at bounding box center [380, 142] width 5 height 3
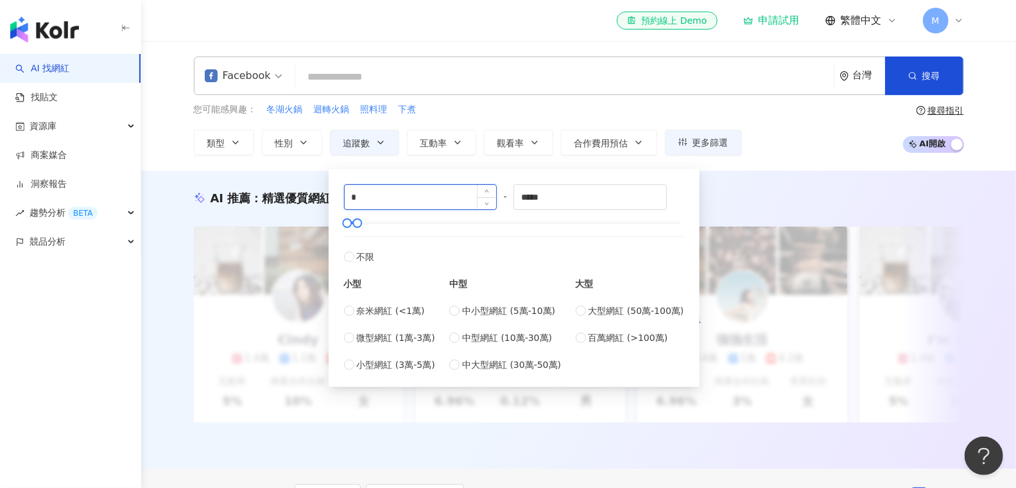
click at [377, 194] on input "*" at bounding box center [421, 197] width 152 height 24
type input "*****"
click at [477, 119] on div "您可能感興趣： 冬湖火鍋 迴轉火鍋 照料理 下煮 類型 性別 追蹤數 互動率 觀看率 合作費用預估 更多篩選 ***** - ***** 不限 小型 奈米網紅…" at bounding box center [468, 129] width 548 height 53
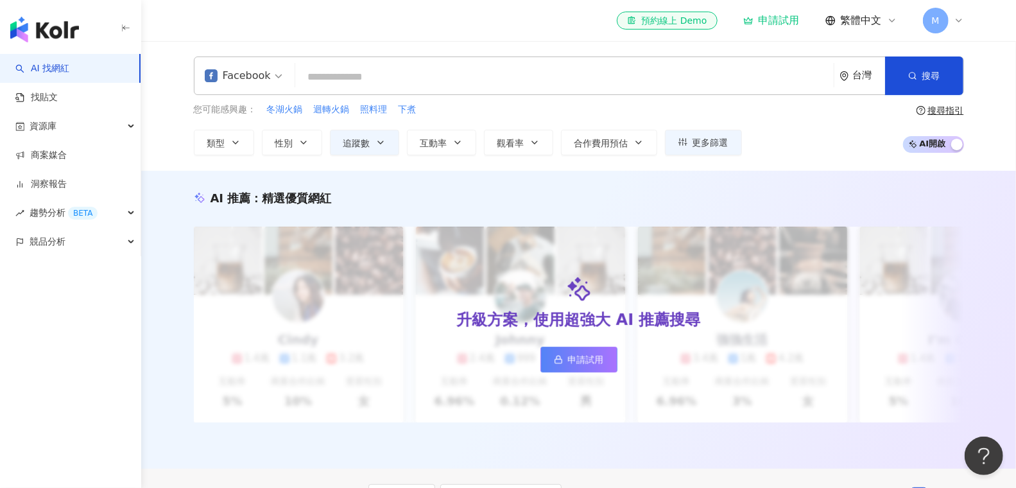
click at [434, 66] on input "search" at bounding box center [564, 77] width 528 height 24
click at [406, 111] on span "下煮" at bounding box center [407, 109] width 18 height 13
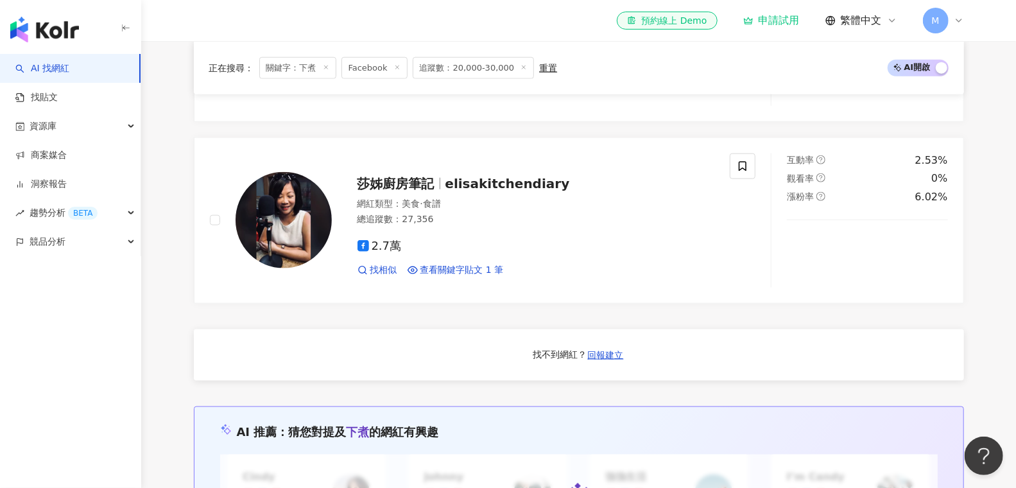
scroll to position [884, 0]
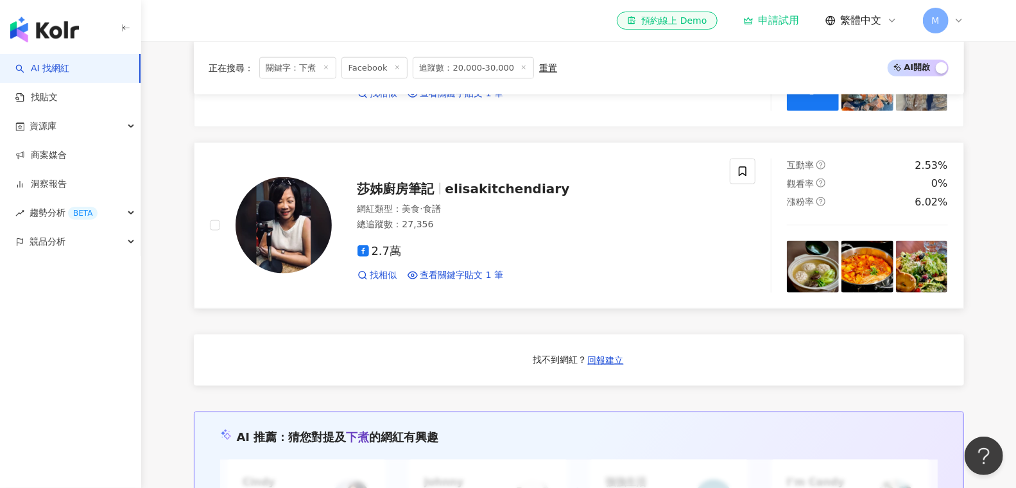
click at [513, 205] on div "莎姊廚房筆記 elisakitchendiary 網紅類型 ： 美食 · 食譜 總追蹤數 ： 27,356 2.7萬 找相似 查看關鍵字貼文 1 筆" at bounding box center [523, 225] width 383 height 112
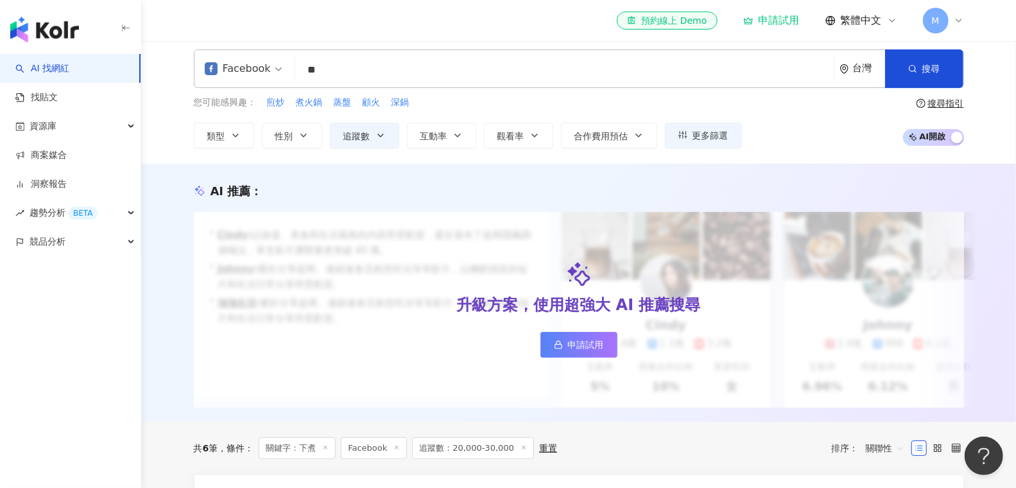
scroll to position [0, 0]
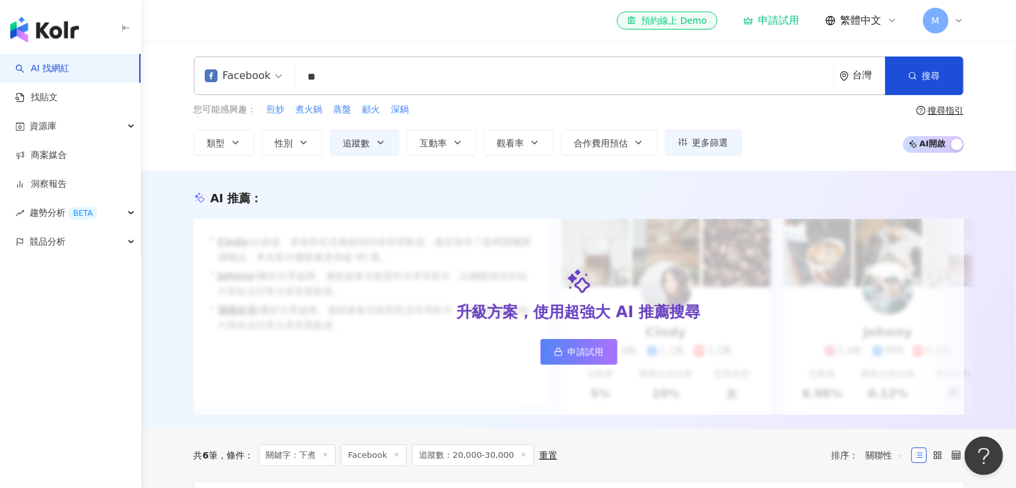
click at [348, 79] on input "**" at bounding box center [564, 77] width 528 height 24
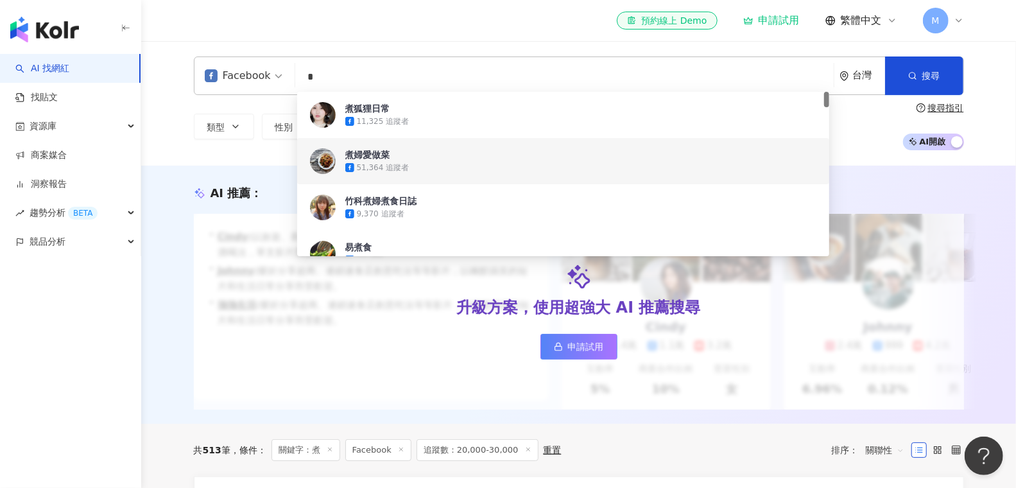
type input "*"
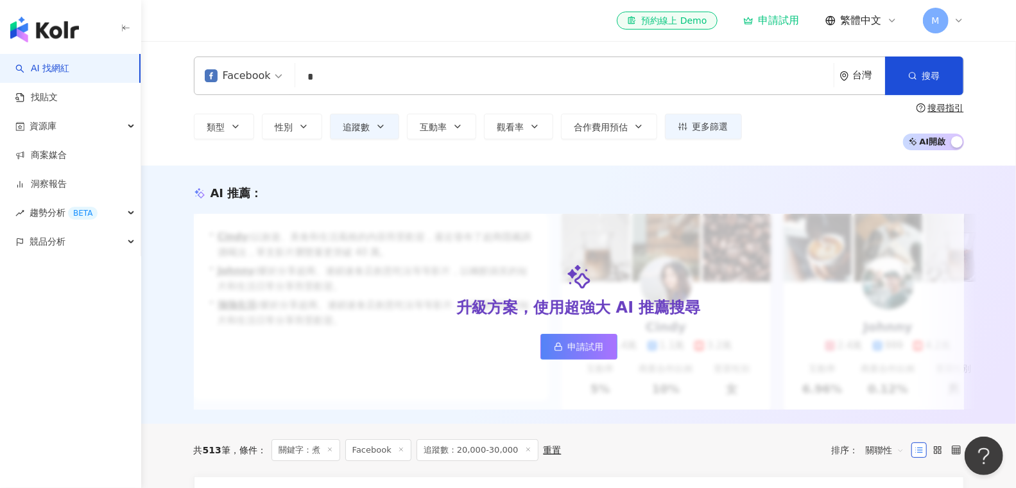
click at [930, 178] on div "AI 推薦 ： 升級方案，使用超強大 AI 推薦搜尋 申請試用 • Cindy : 以旅遊、美食和生活風格的內容而受歡迎，最近發布了超商隱藏調酒喝法，單支影片…" at bounding box center [578, 295] width 875 height 258
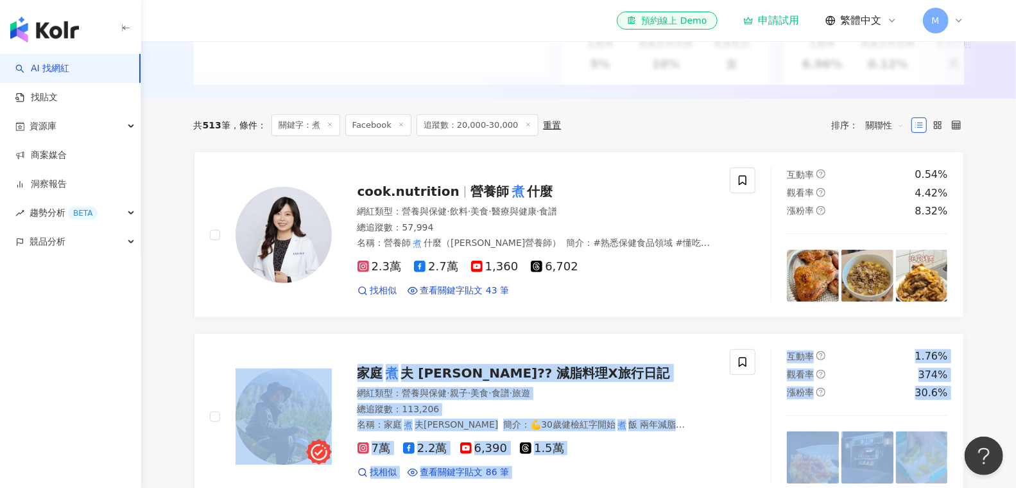
scroll to position [321, 0]
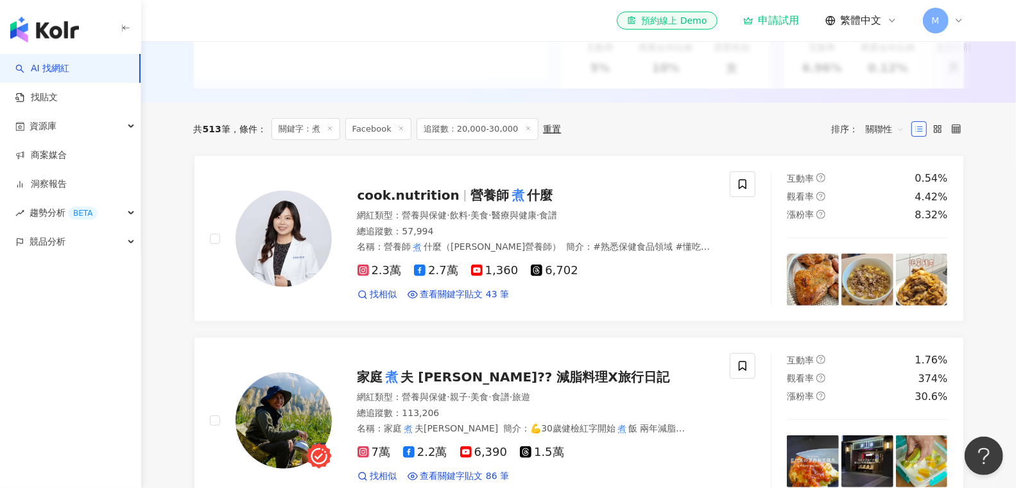
click at [525, 132] on icon at bounding box center [528, 128] width 6 height 6
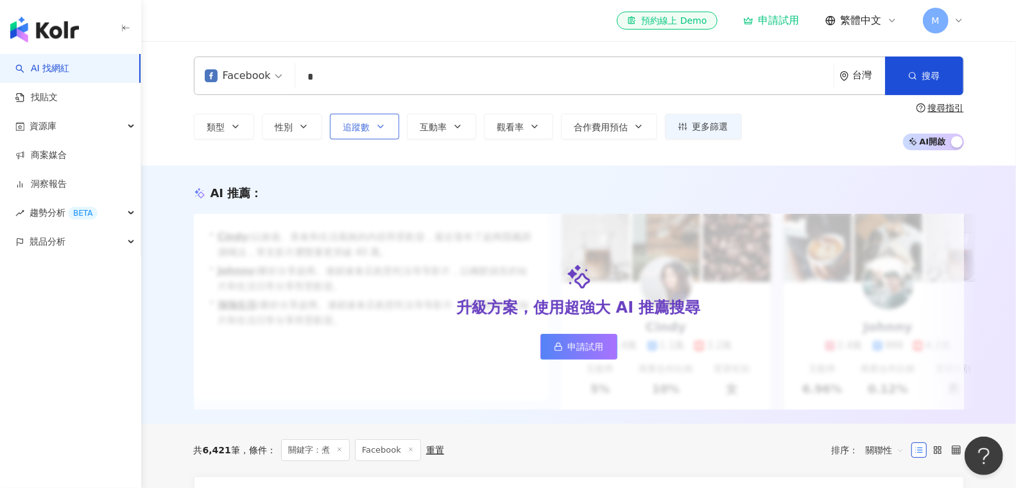
click at [379, 123] on icon "button" at bounding box center [380, 126] width 10 height 10
type input "*"
type input "*******"
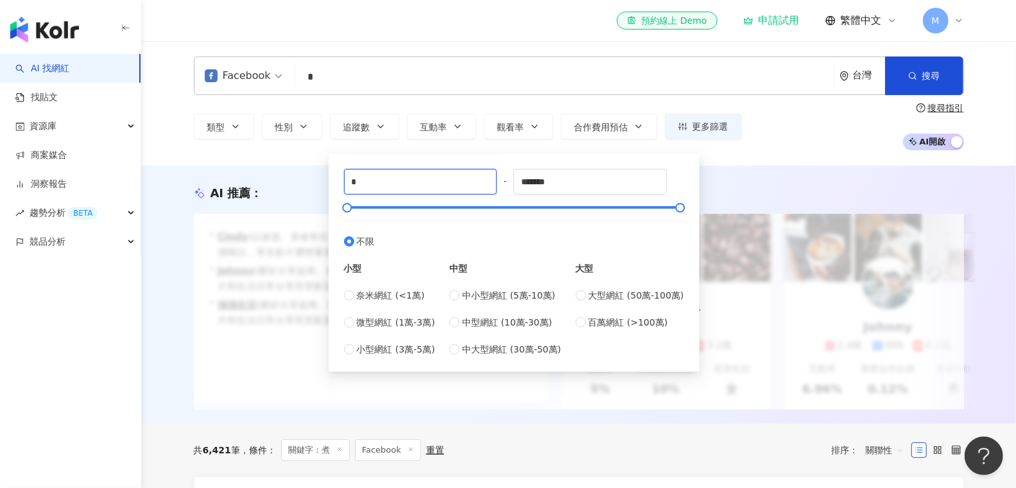
drag, startPoint x: 404, startPoint y: 178, endPoint x: 270, endPoint y: 178, distance: 134.1
type input "*"
type input "*****"
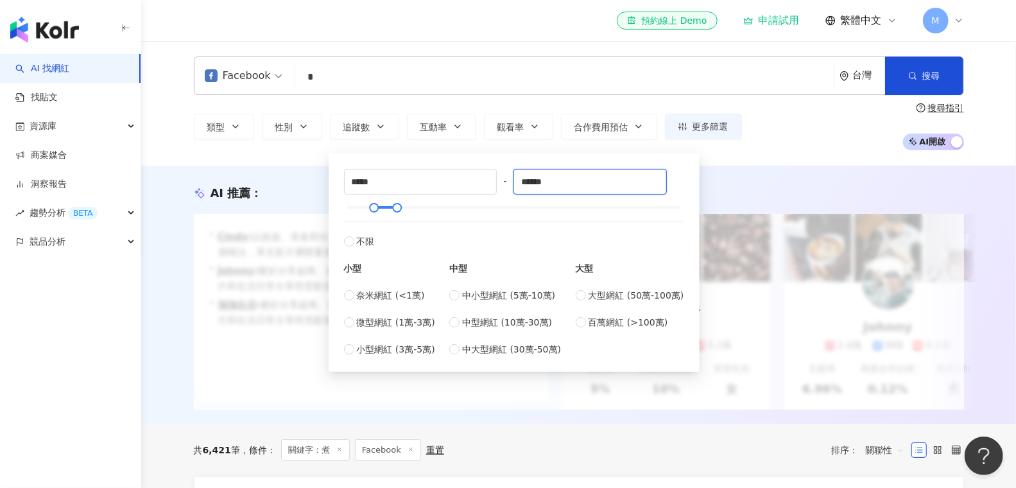
type input "******"
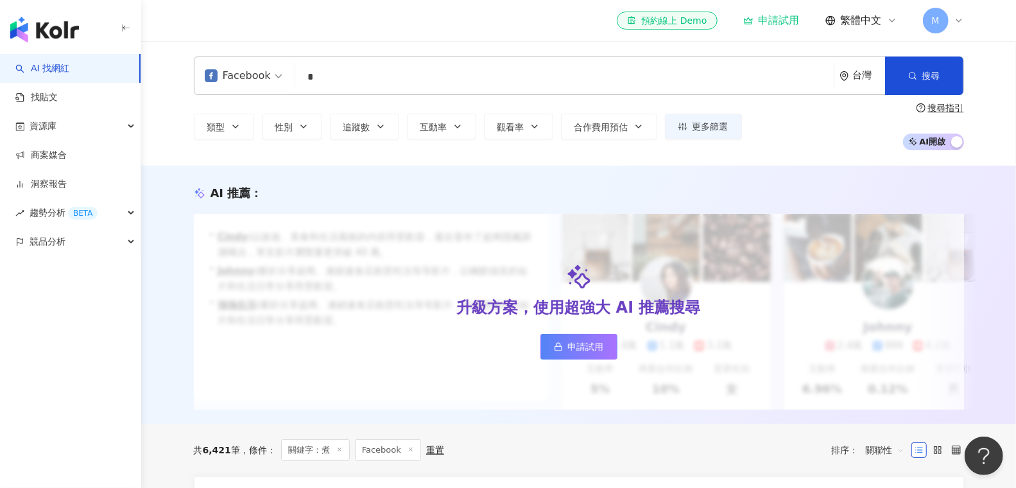
click at [756, 159] on div "Facebook * 台灣 搜尋 f32eaa29-1e23-461e-887e-5616e28d47c7 808032c1-4656-42ba-b229-8…" at bounding box center [578, 103] width 875 height 124
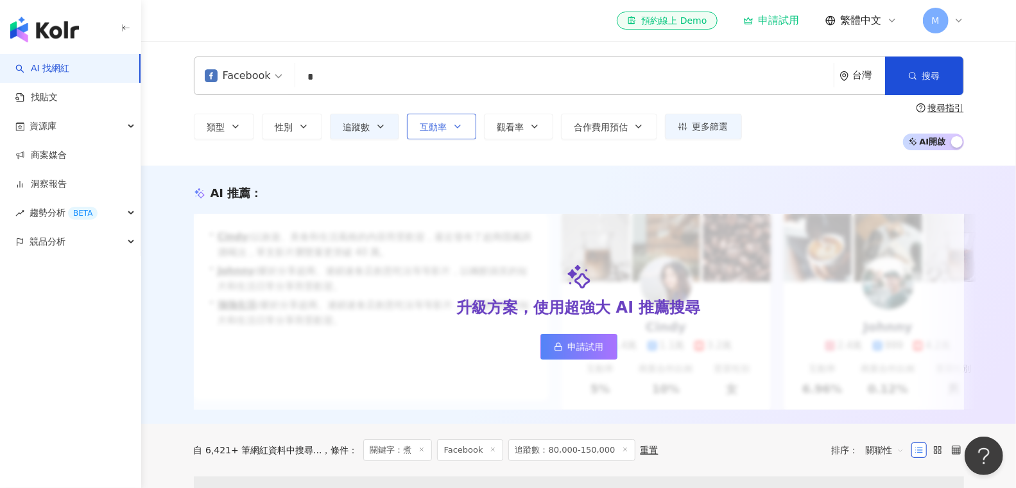
click at [441, 130] on span "互動率" at bounding box center [433, 127] width 27 height 10
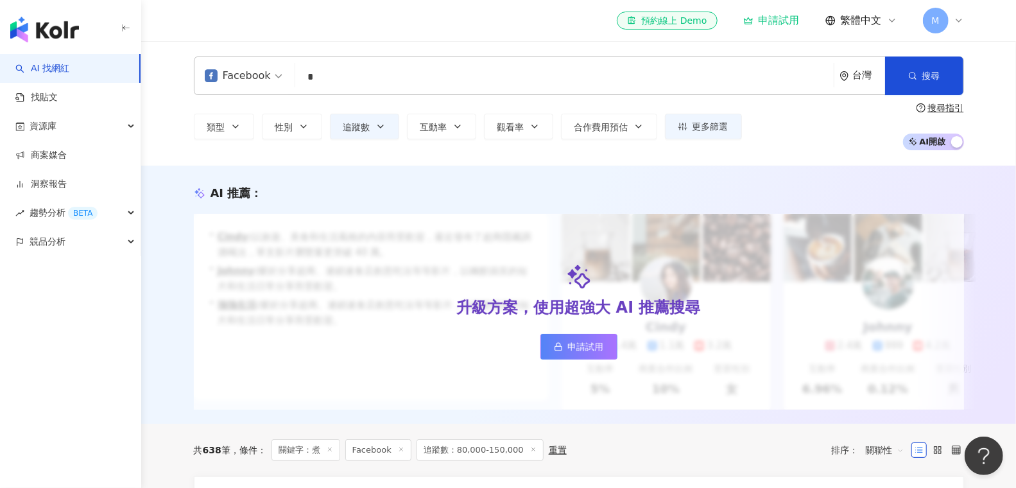
click at [361, 155] on div "Facebook * 台灣 搜尋 f32eaa29-1e23-461e-887e-5616e28d47c7 808032c1-4656-42ba-b229-8…" at bounding box center [578, 103] width 875 height 124
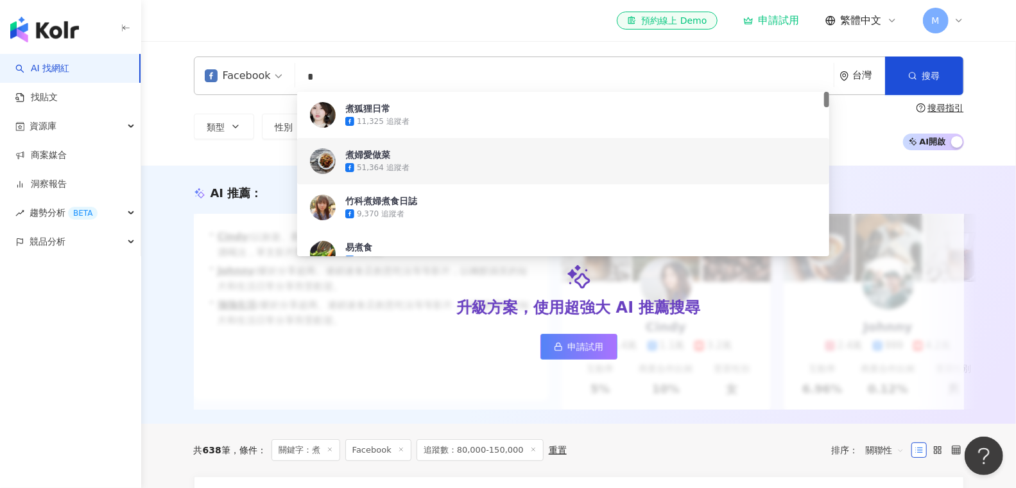
click at [349, 82] on input "*" at bounding box center [564, 77] width 528 height 24
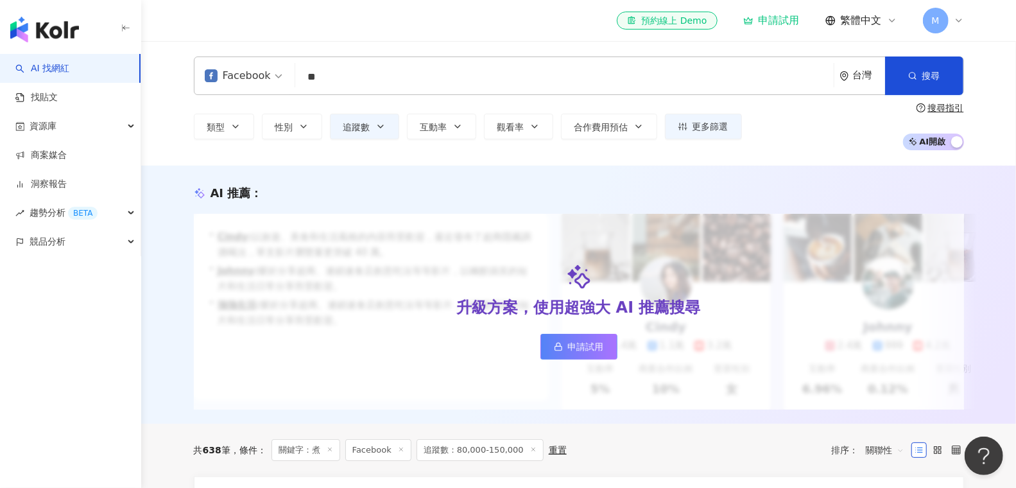
type input "*"
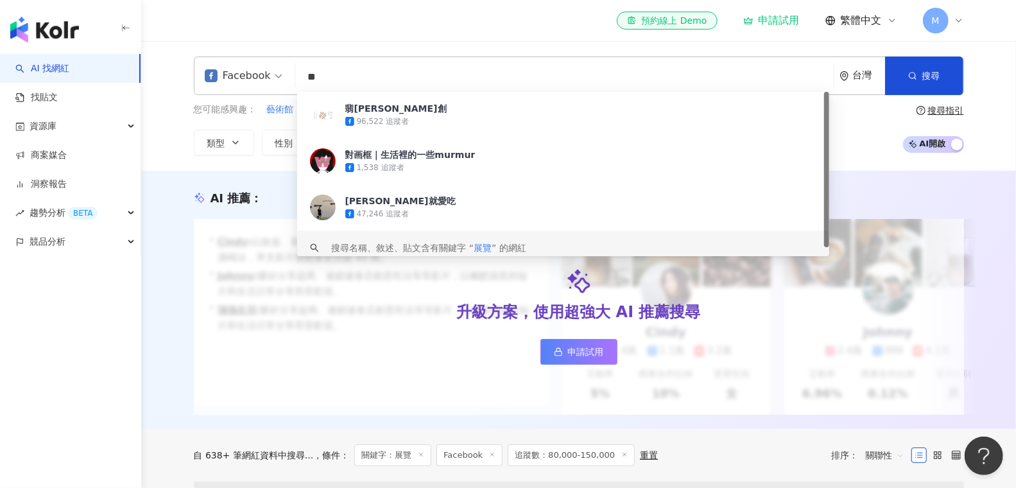
click at [180, 248] on div "AI 推薦 ： 升級方案，使用超強大 AI 推薦搜尋 申請試用 • Cindy : 以旅遊、美食和生活風格的內容而受歡迎，最近發布了超商隱藏調酒喝法，單支影片…" at bounding box center [578, 302] width 821 height 225
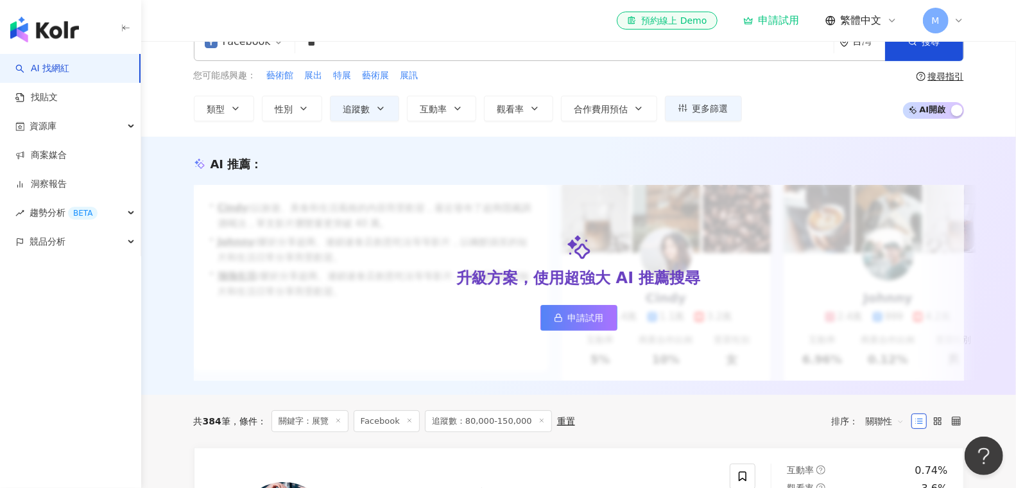
scroll to position [25, 0]
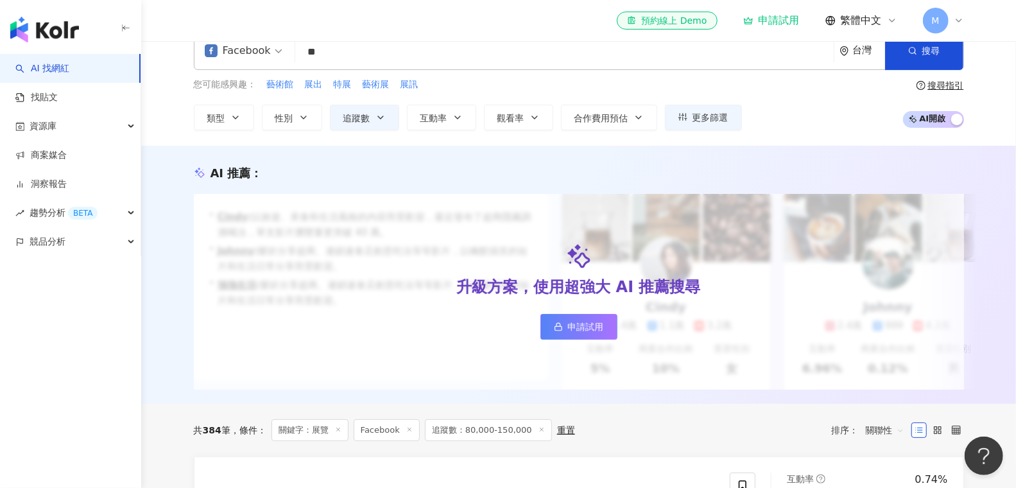
click at [364, 55] on input "**" at bounding box center [564, 52] width 528 height 24
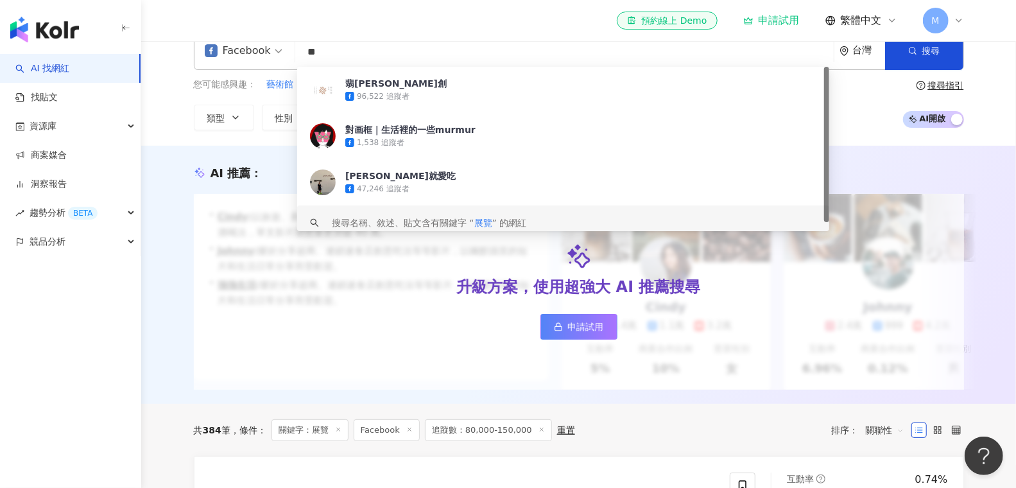
type input "*"
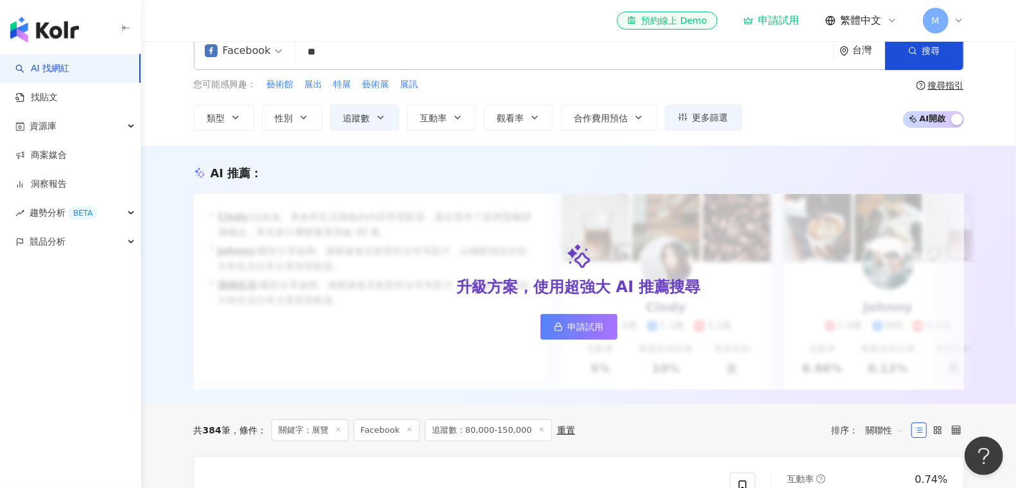
type input "*"
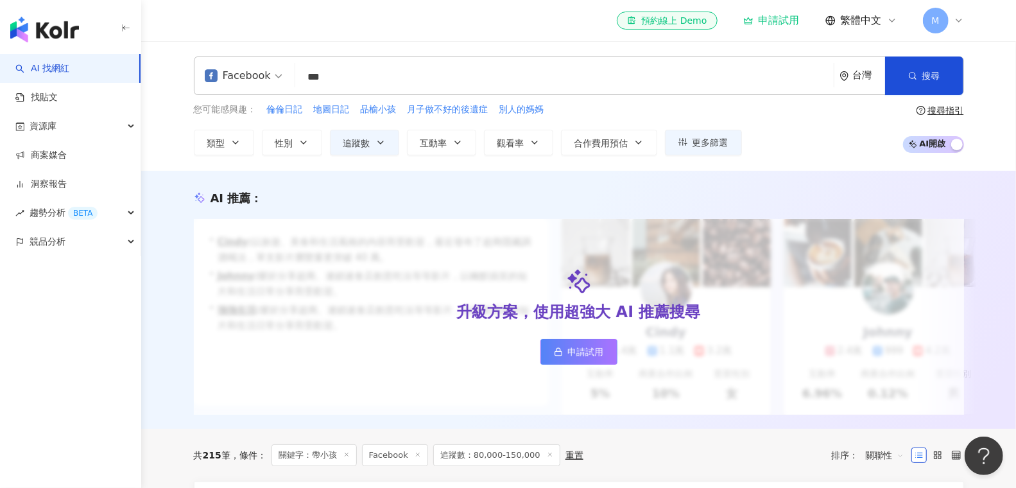
click at [368, 69] on input "***" at bounding box center [564, 77] width 528 height 24
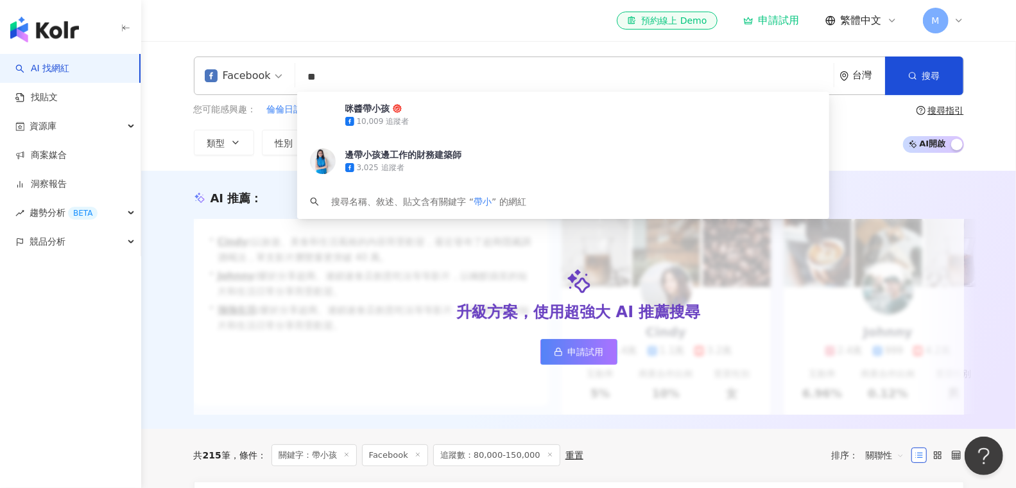
type input "*"
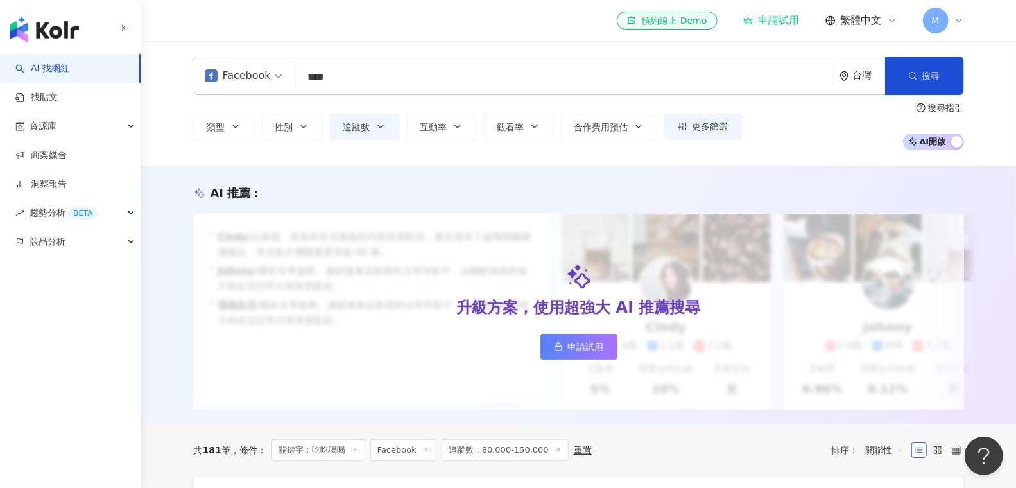
click at [371, 77] on input "****" at bounding box center [564, 77] width 528 height 24
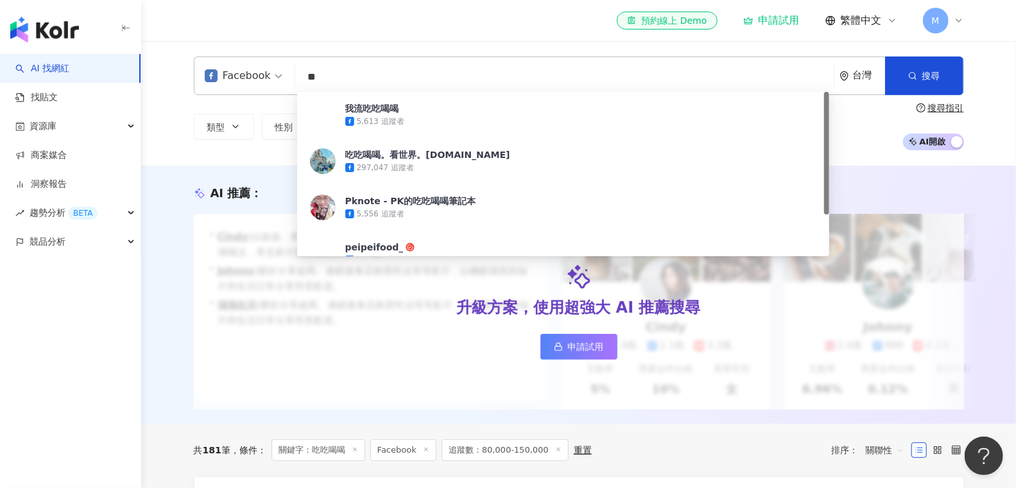
type input "*"
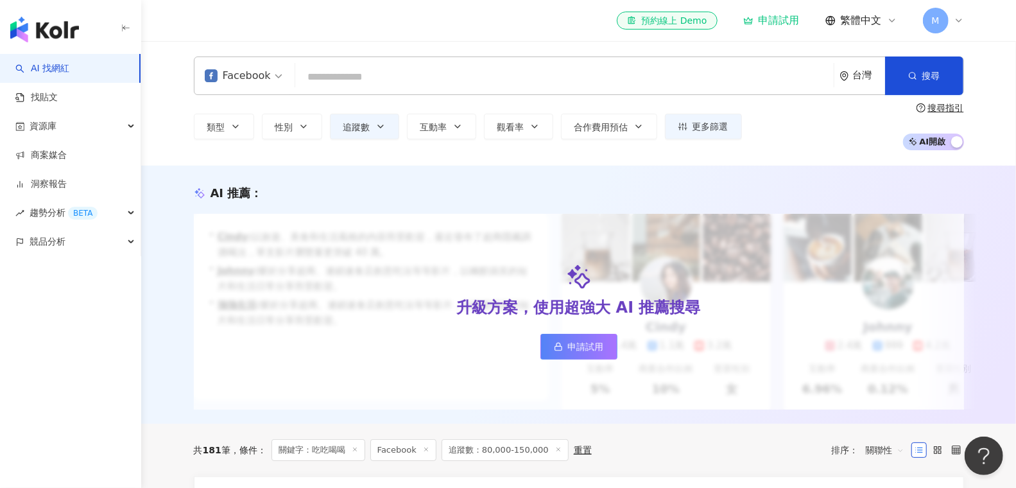
type input "*"
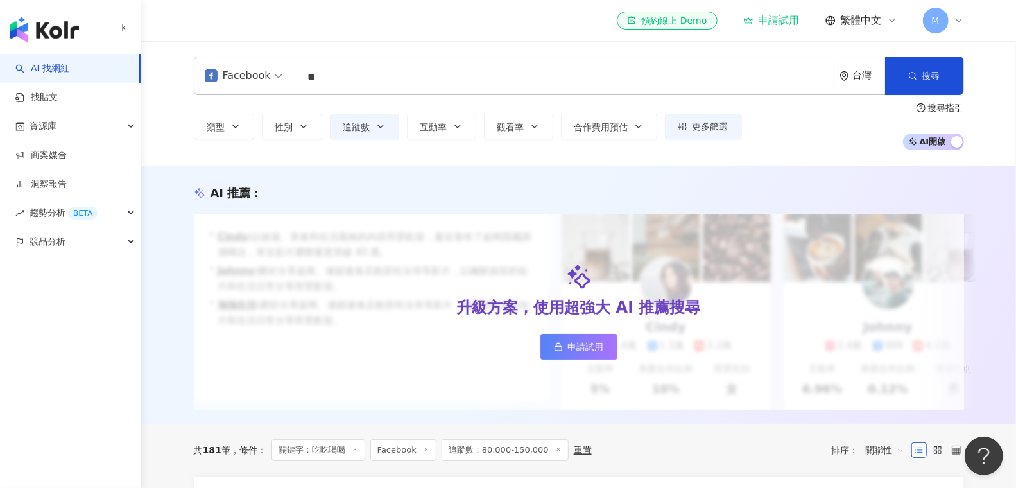
type input "*"
type input "*****"
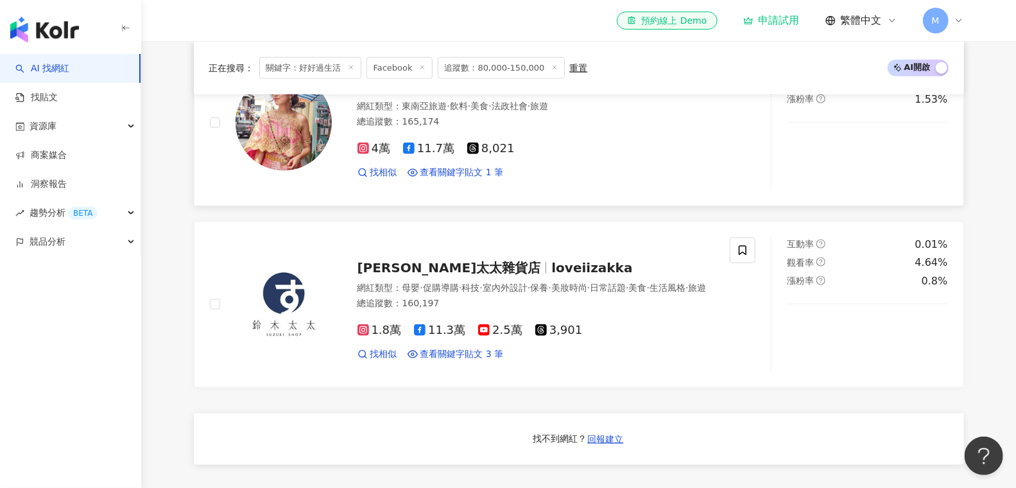
scroll to position [835, 0]
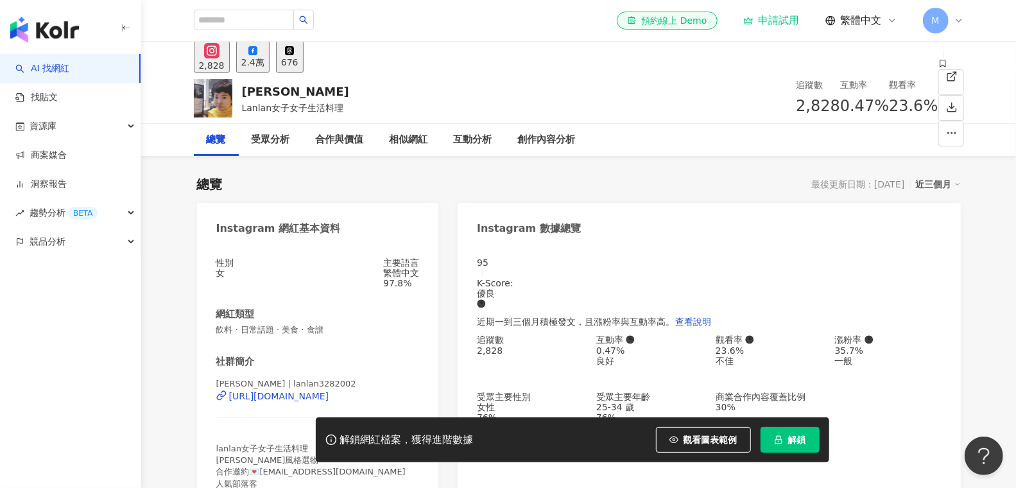
click at [264, 62] on div "2.4萬" at bounding box center [252, 62] width 23 height 10
click at [329, 391] on div "https://www.facebook.com/100419991788905" at bounding box center [279, 396] width 100 height 10
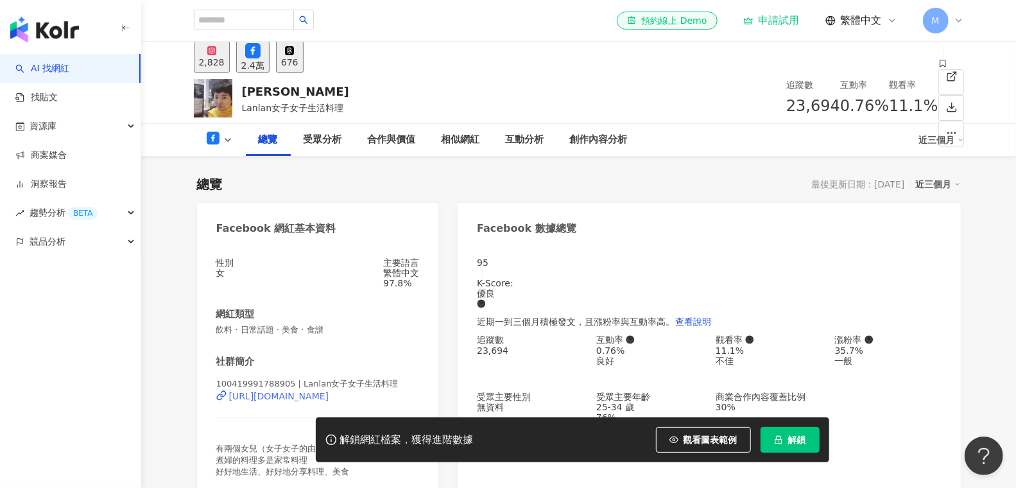
scroll to position [73, 0]
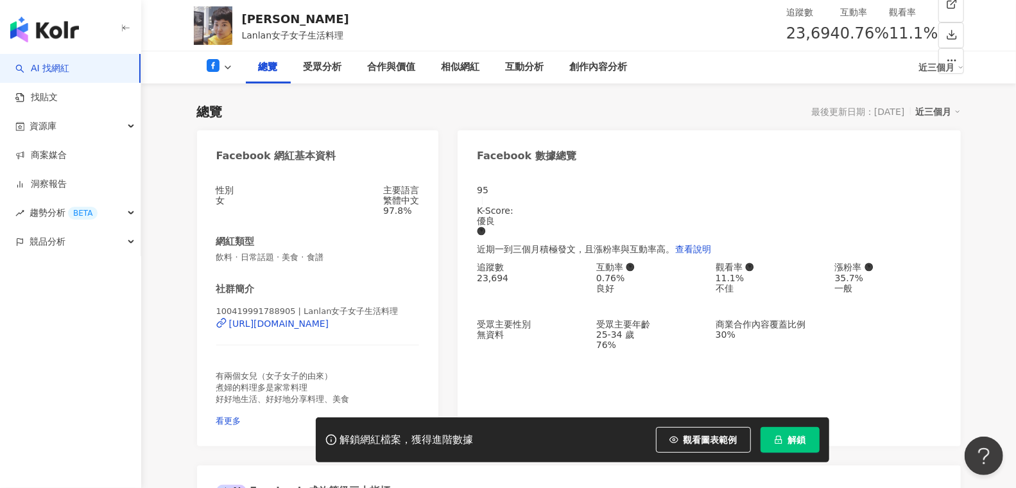
click at [223, 71] on icon at bounding box center [228, 67] width 10 height 10
click at [226, 98] on button "Instagram" at bounding box center [235, 92] width 69 height 21
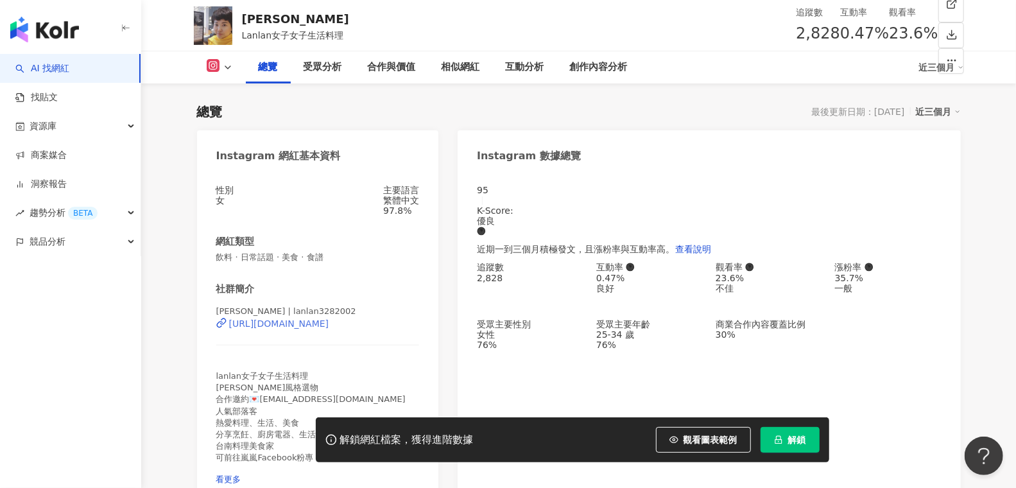
click at [282, 329] on div "https://www.instagram.com/lanlan3282002/" at bounding box center [279, 323] width 100 height 10
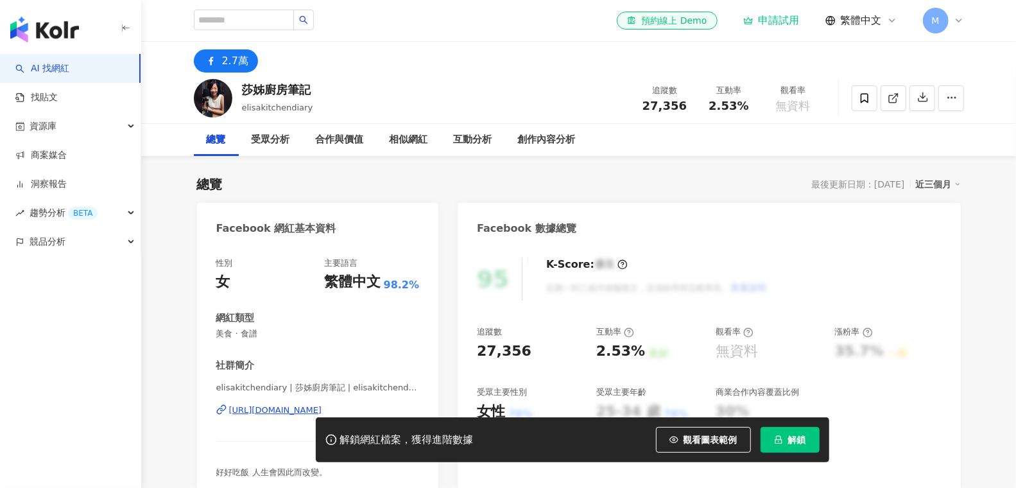
click at [265, 407] on div "[URL][DOMAIN_NAME]" at bounding box center [275, 410] width 93 height 12
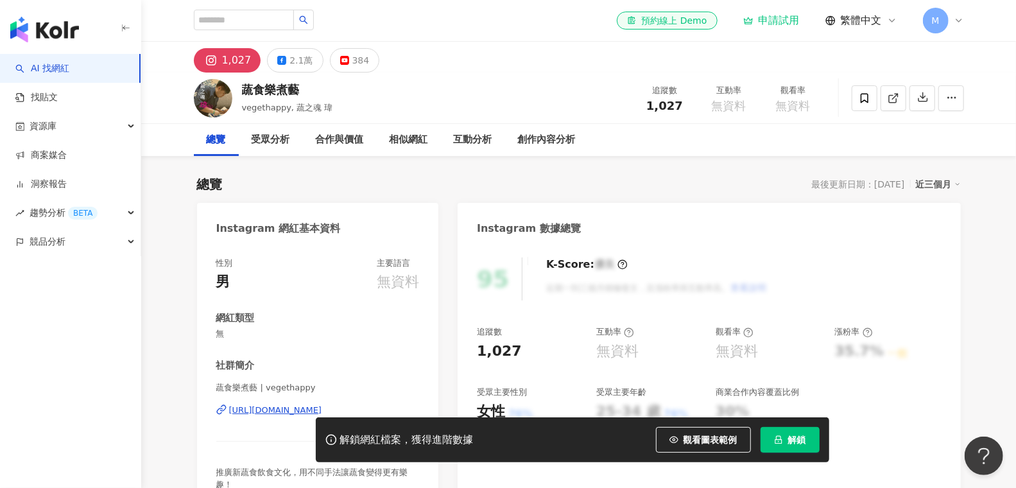
click at [289, 64] on div "2.1萬" at bounding box center [300, 60] width 23 height 18
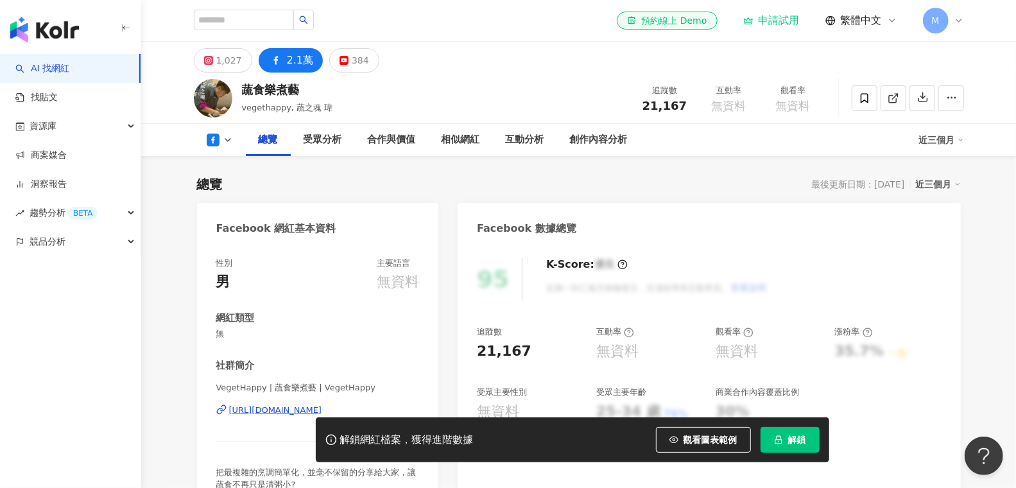
scroll to position [154, 0]
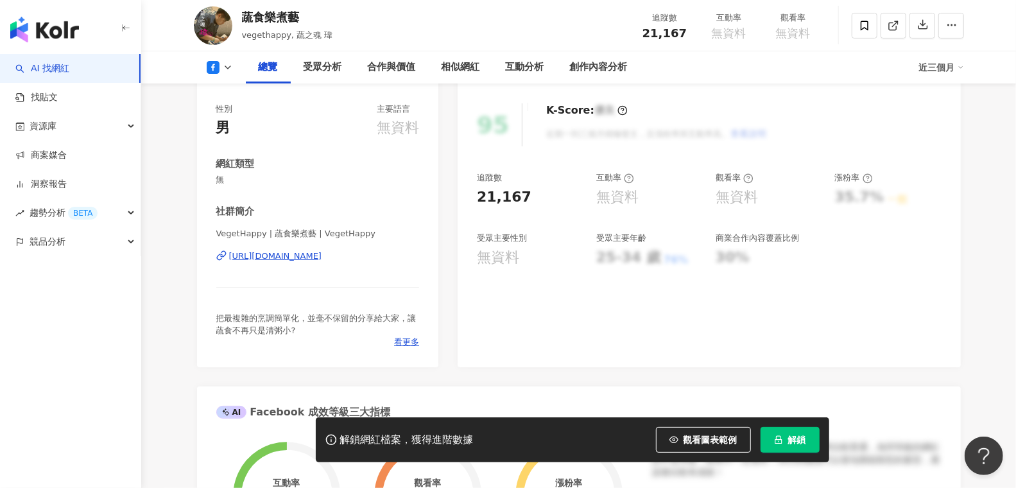
click at [322, 257] on div "https://www.facebook.com/148954359096532" at bounding box center [275, 256] width 93 height 12
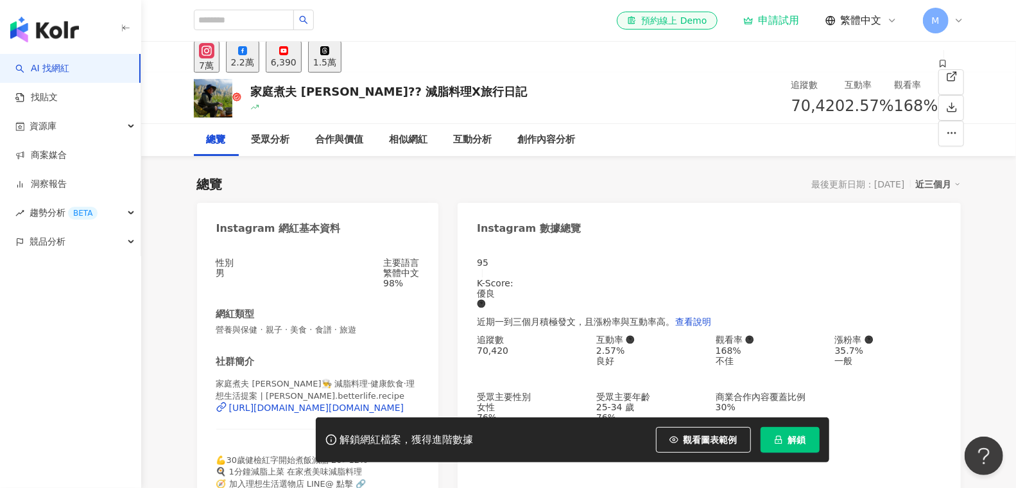
click at [254, 67] on div "2.2萬" at bounding box center [242, 62] width 23 height 10
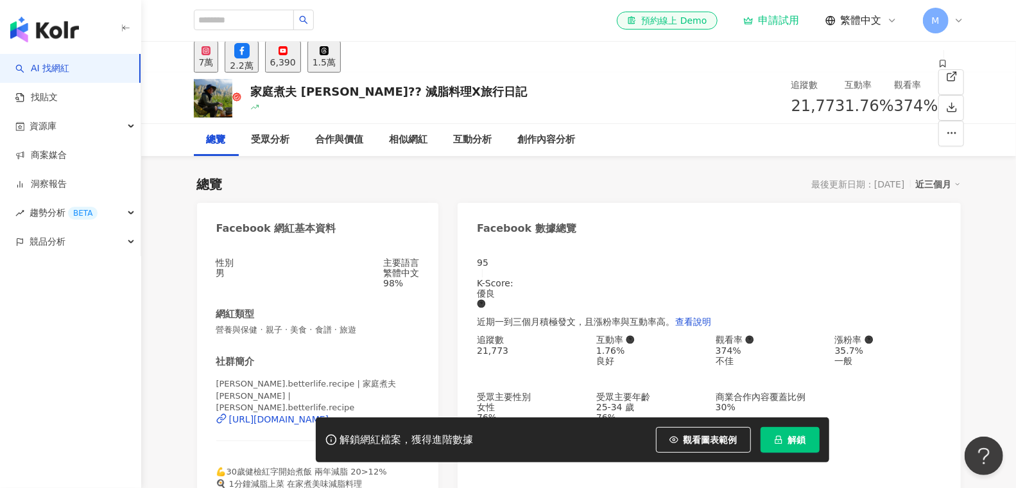
click at [289, 378] on div "[PERSON_NAME].betterlife.recipe | 家庭煮夫[PERSON_NAME] | [PERSON_NAME].betterlife.…" at bounding box center [317, 417] width 203 height 78
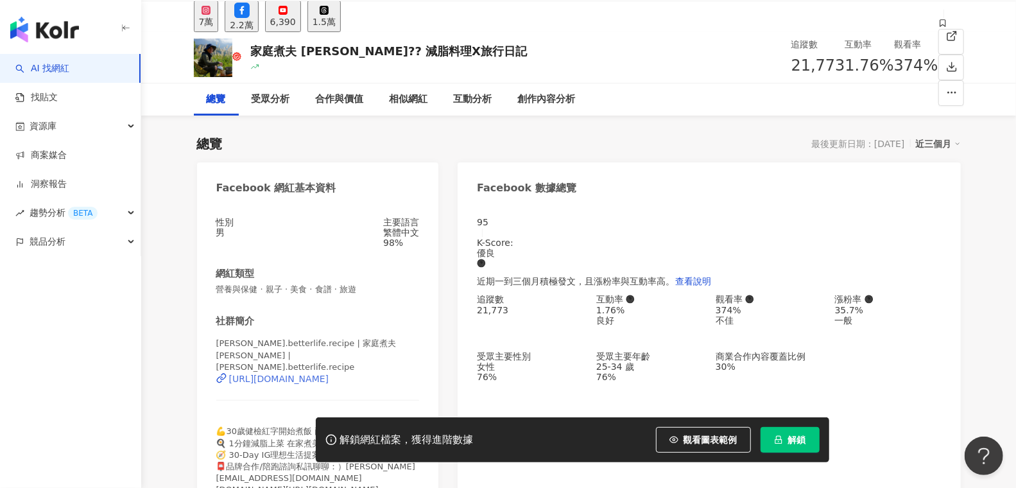
click at [293, 373] on div "[URL][DOMAIN_NAME]" at bounding box center [279, 378] width 100 height 10
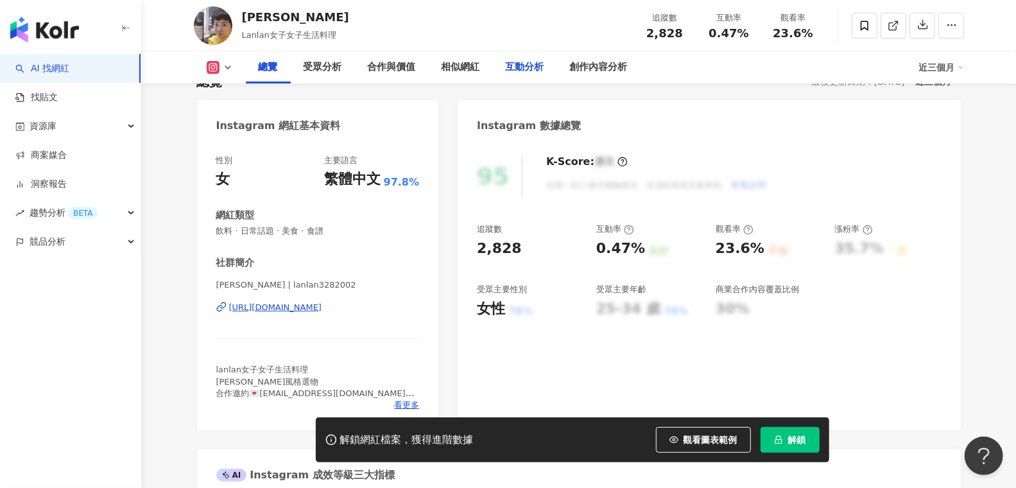
scroll to position [103, 0]
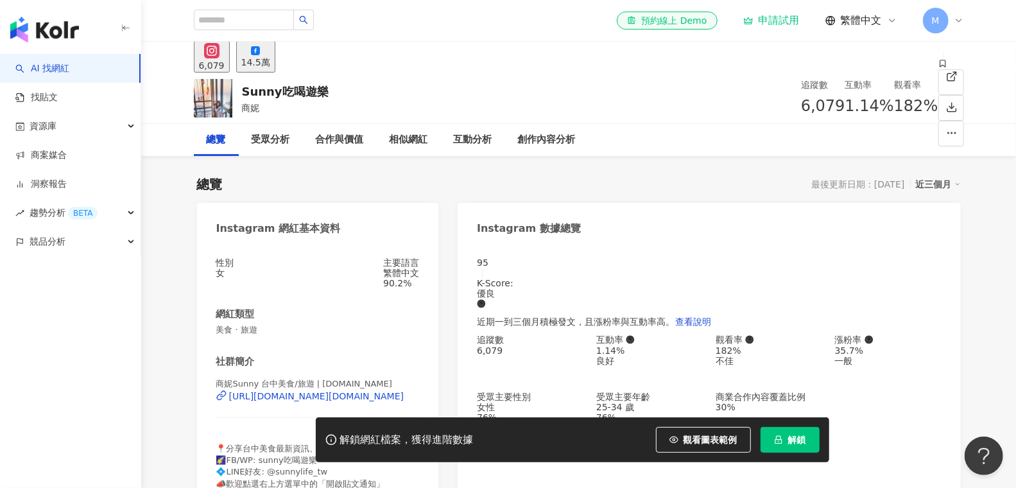
click at [270, 61] on div "14.5萬" at bounding box center [255, 62] width 29 height 10
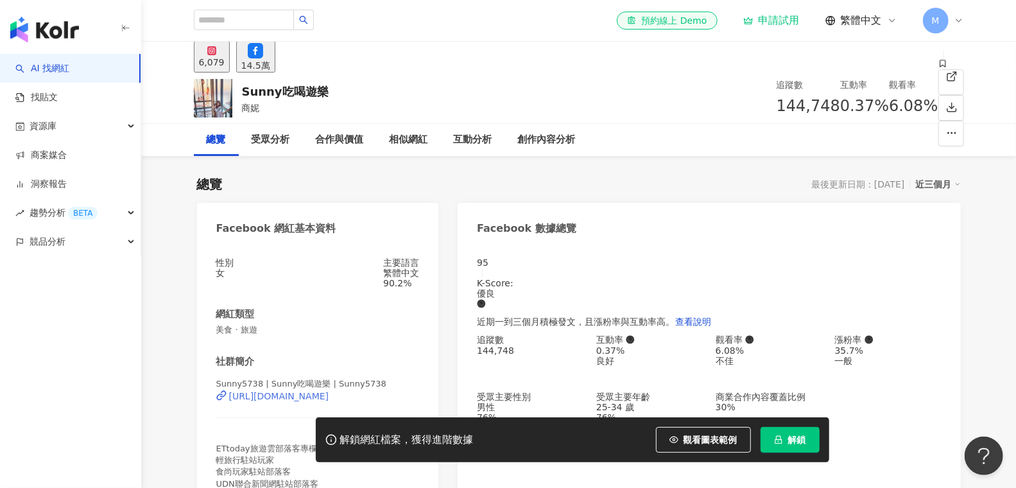
click at [278, 401] on div "https://www.facebook.com/182298648578822" at bounding box center [279, 396] width 100 height 10
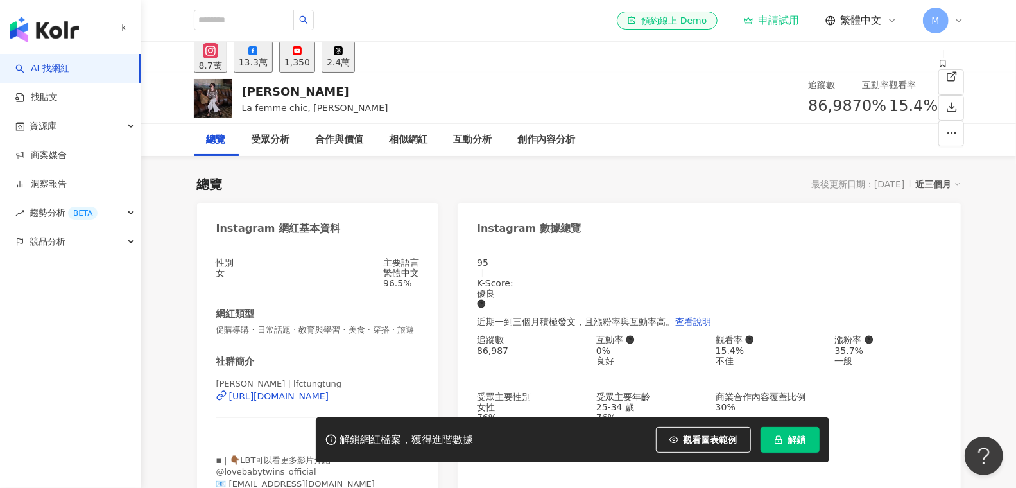
click at [268, 64] on div "13.3萬" at bounding box center [253, 62] width 29 height 10
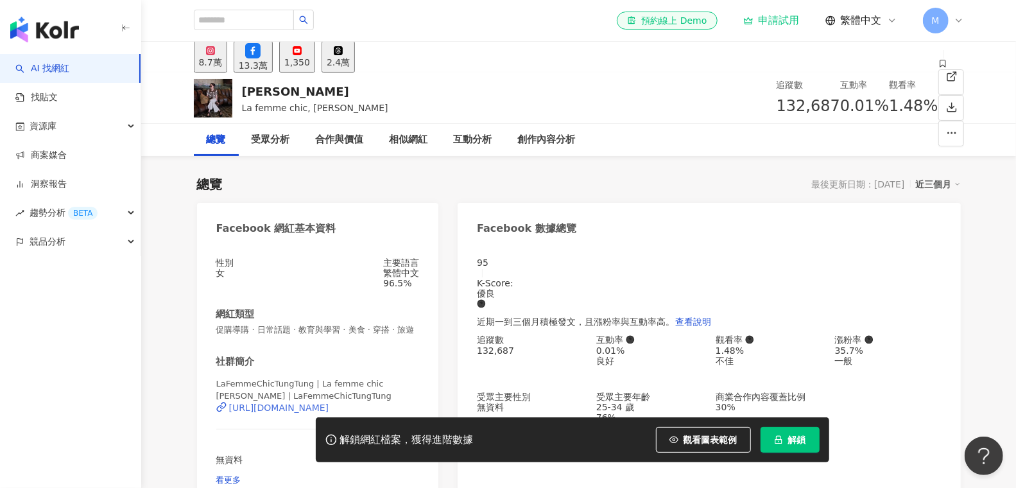
scroll to position [130, 0]
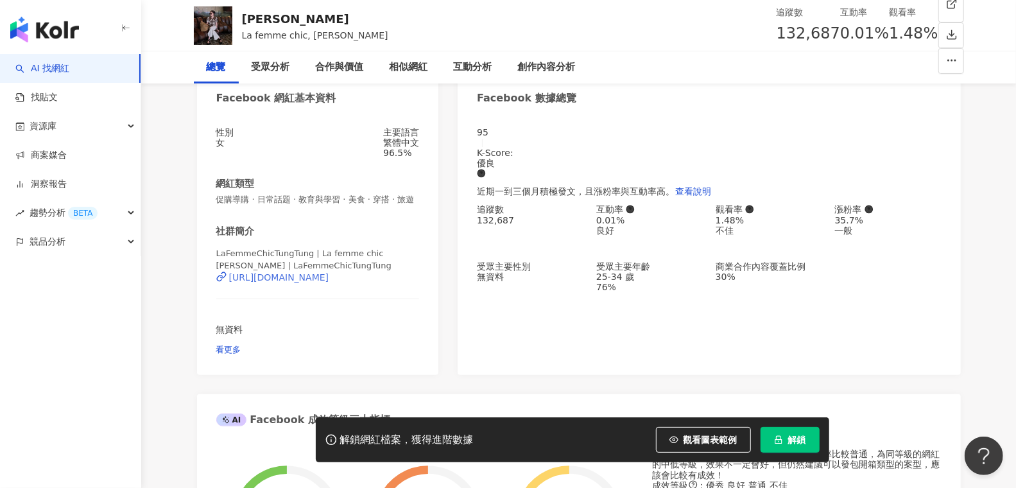
click at [318, 281] on div "https://www.facebook.com/332047106869472" at bounding box center [279, 277] width 100 height 10
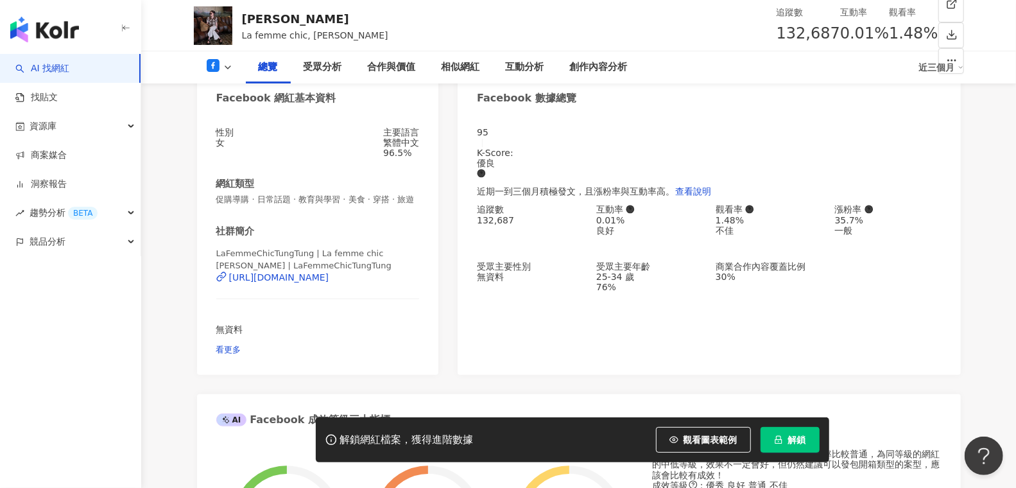
click at [225, 75] on div "總覽 受眾分析 合作與價值 相似網紅 互動分析 創作內容分析 近三個月" at bounding box center [579, 67] width 770 height 32
click at [223, 69] on icon at bounding box center [228, 67] width 10 height 10
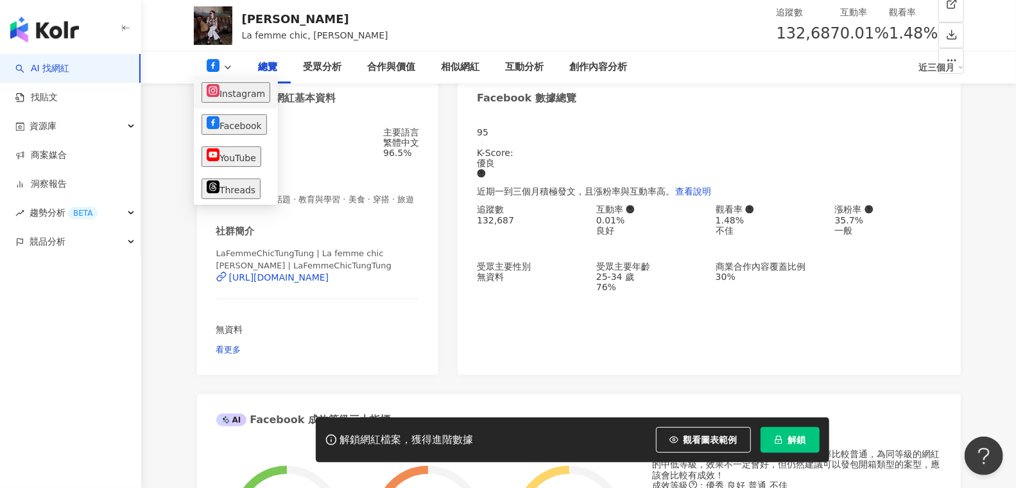
click at [226, 103] on li "Instagram" at bounding box center [236, 92] width 84 height 32
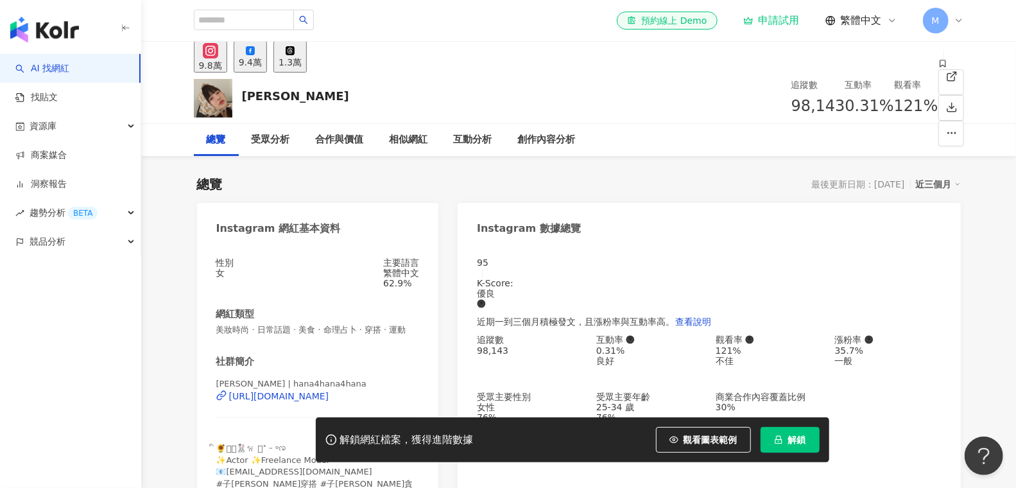
click at [262, 62] on div "9.4萬" at bounding box center [250, 62] width 23 height 10
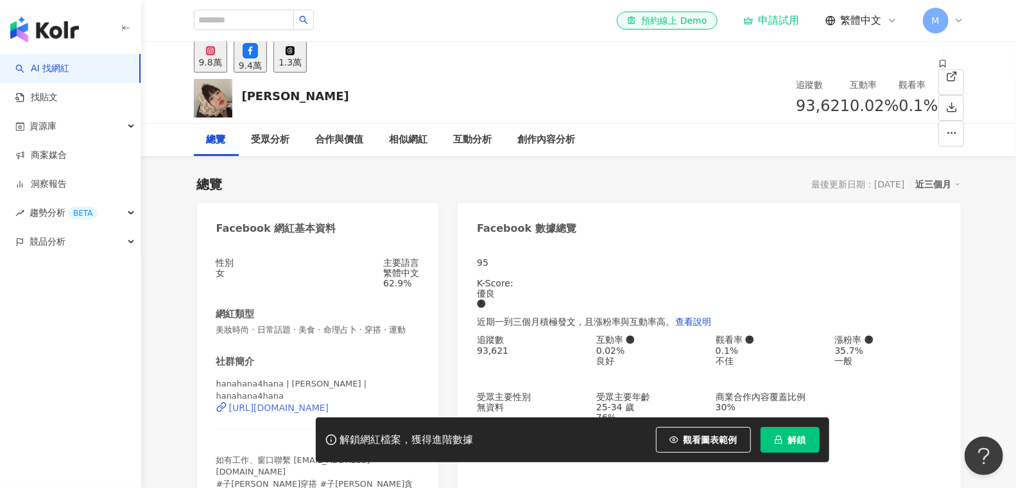
click at [260, 411] on div "[URL][DOMAIN_NAME]" at bounding box center [279, 407] width 100 height 10
drag, startPoint x: 274, startPoint y: 94, endPoint x: 237, endPoint y: 94, distance: 37.2
click at [237, 94] on div "[PERSON_NAME] 追蹤數 93,621 互動率 0.02% 觀看率 0.1%" at bounding box center [578, 98] width 821 height 51
copy div "[PERSON_NAME]"
click at [222, 67] on div "9.8萬" at bounding box center [210, 62] width 23 height 10
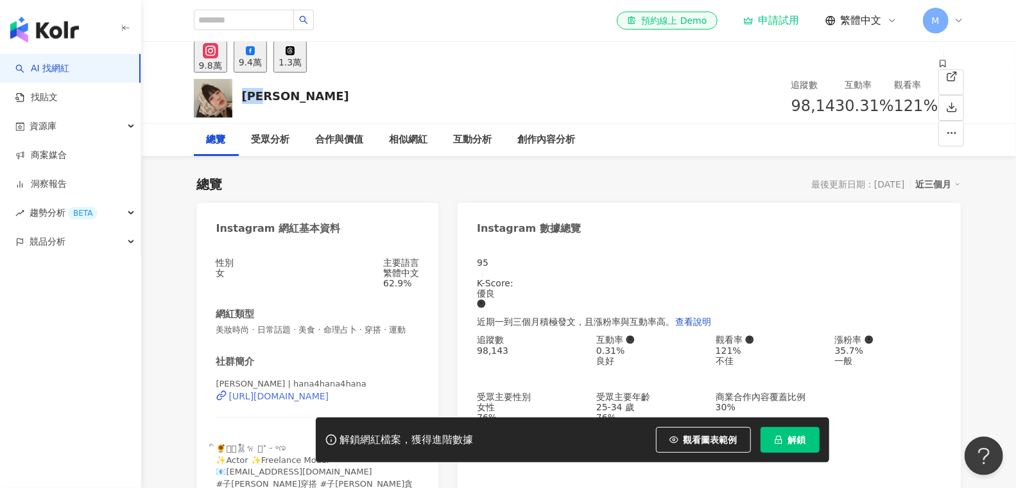
click at [250, 401] on div "[URL][DOMAIN_NAME]" at bounding box center [279, 396] width 100 height 10
